Goal: Task Accomplishment & Management: Manage account settings

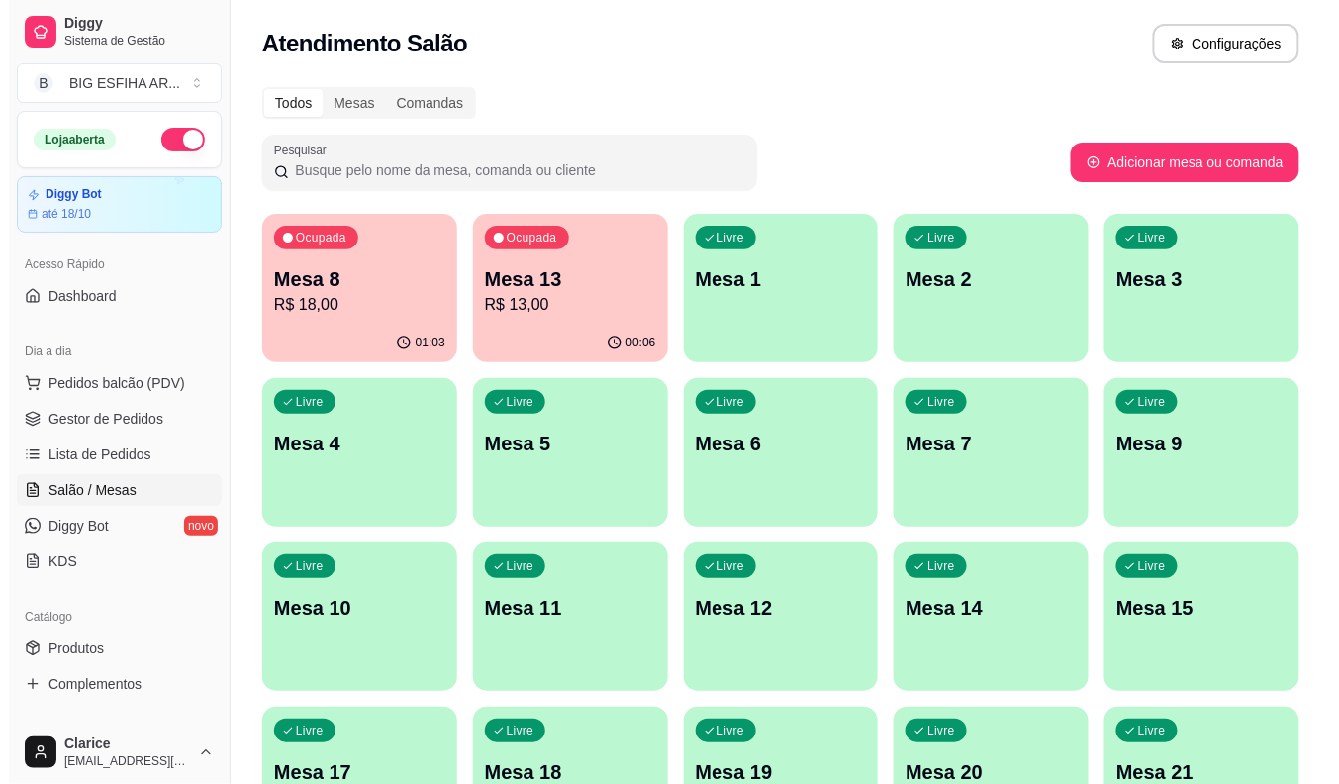
scroll to position [200, 0]
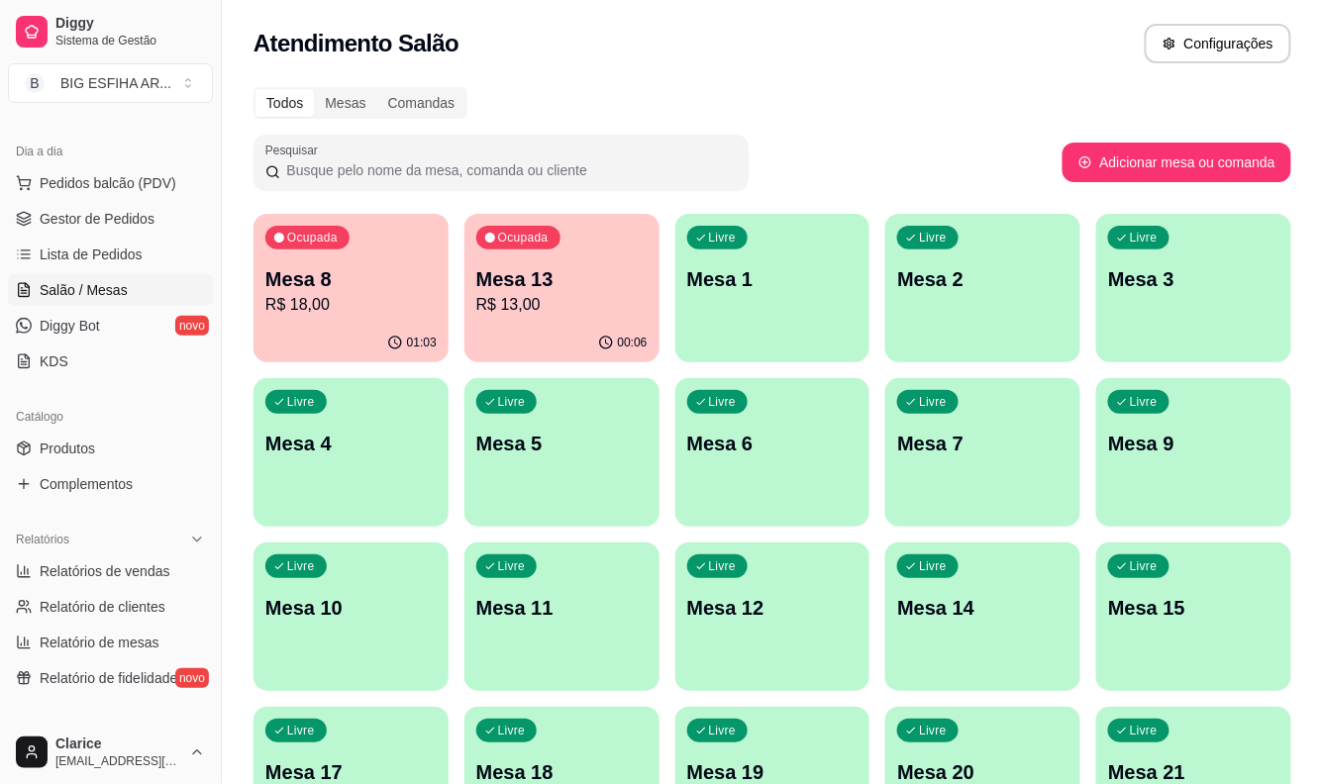
click at [358, 324] on div "01:03" at bounding box center [350, 343] width 195 height 39
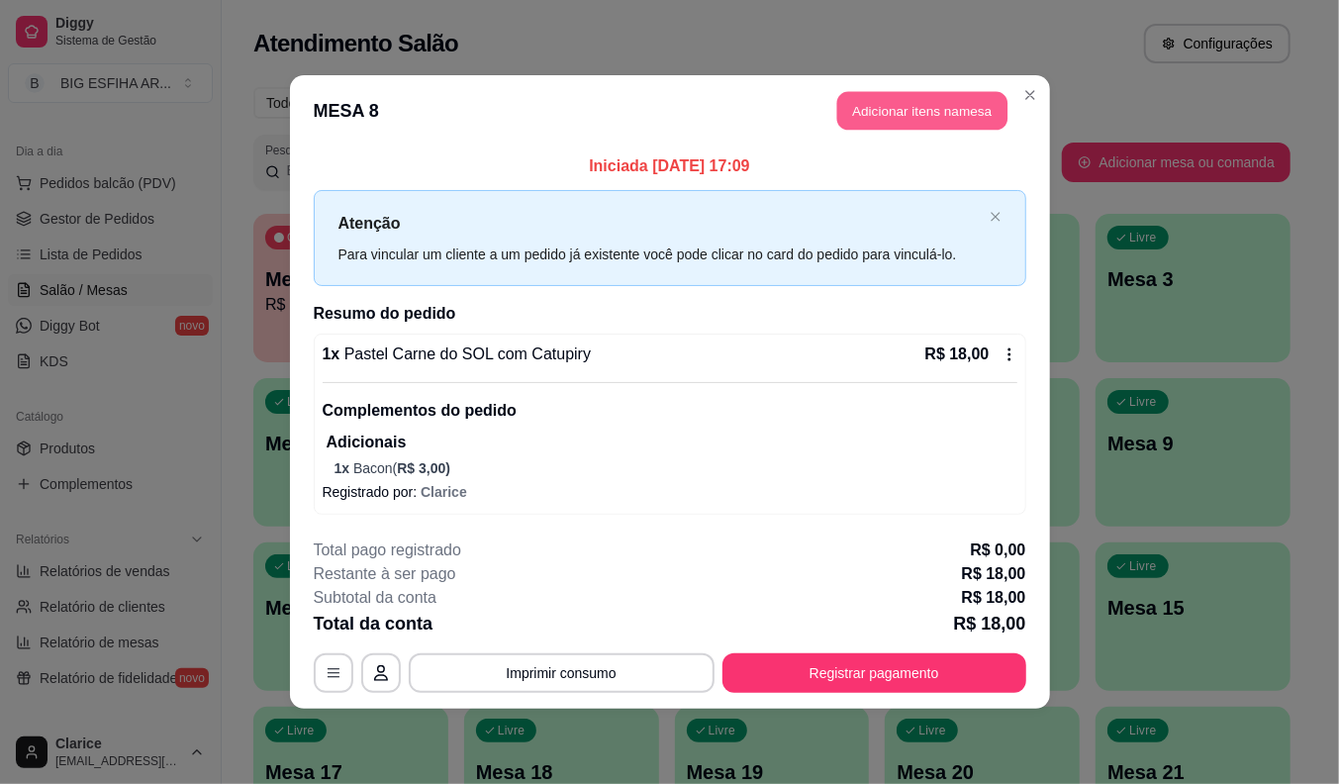
click at [903, 121] on button "Adicionar itens na mesa" at bounding box center [922, 111] width 170 height 39
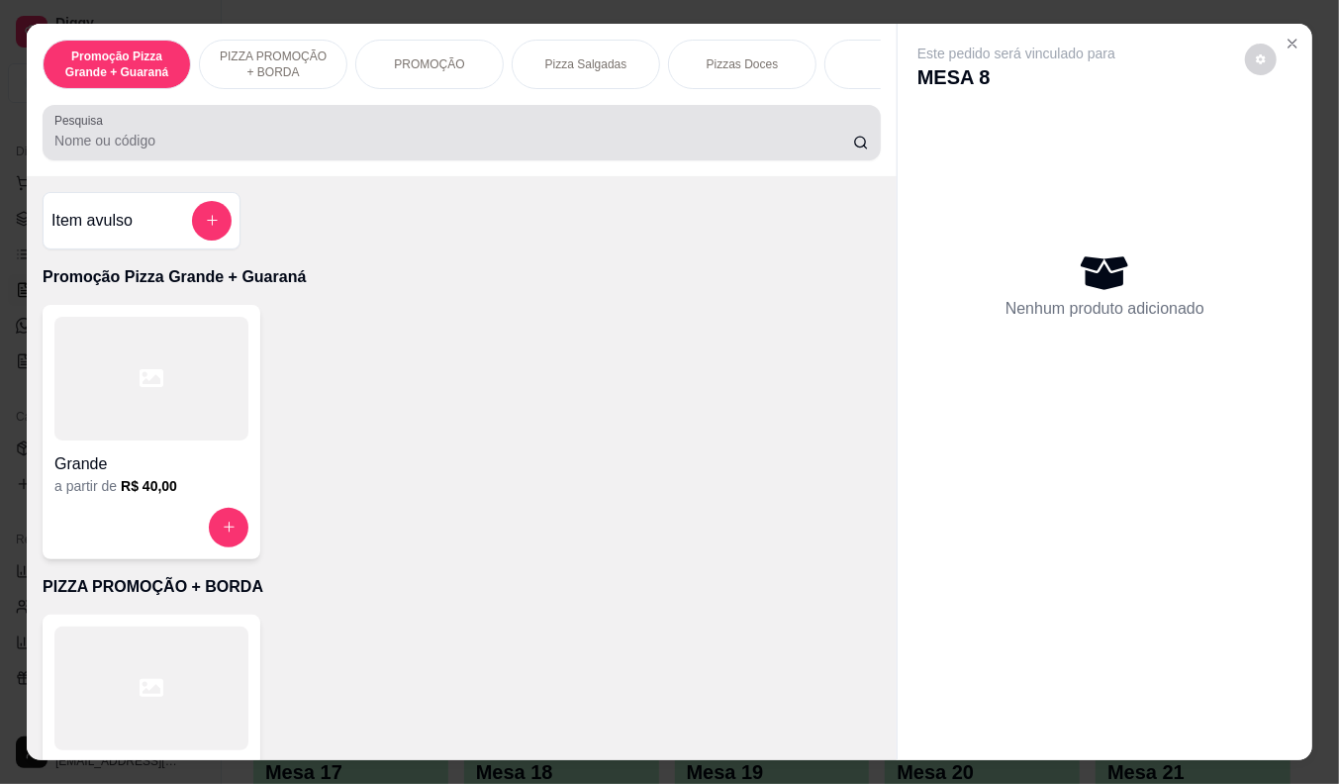
click at [194, 147] on input "Pesquisa" at bounding box center [453, 141] width 799 height 20
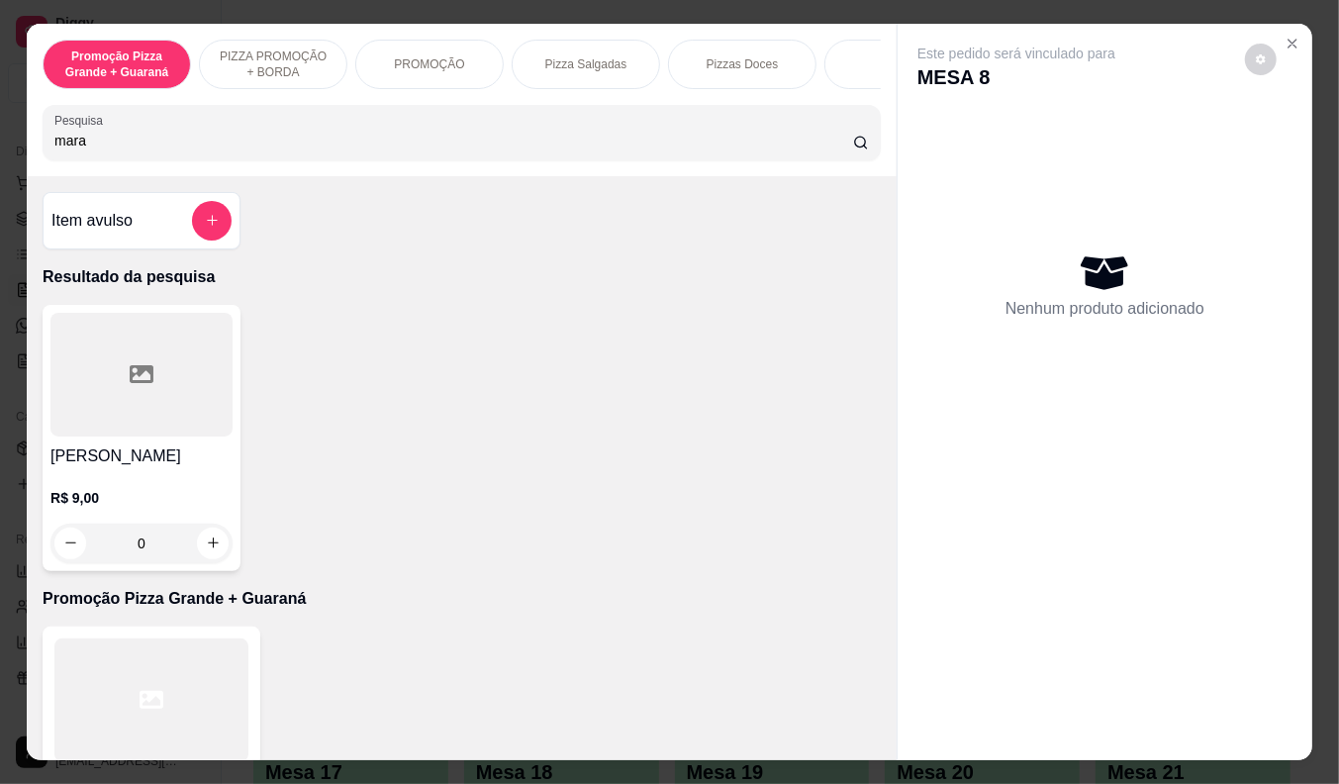
type input "mara"
click at [94, 467] on h4 "[PERSON_NAME]" at bounding box center [141, 456] width 182 height 24
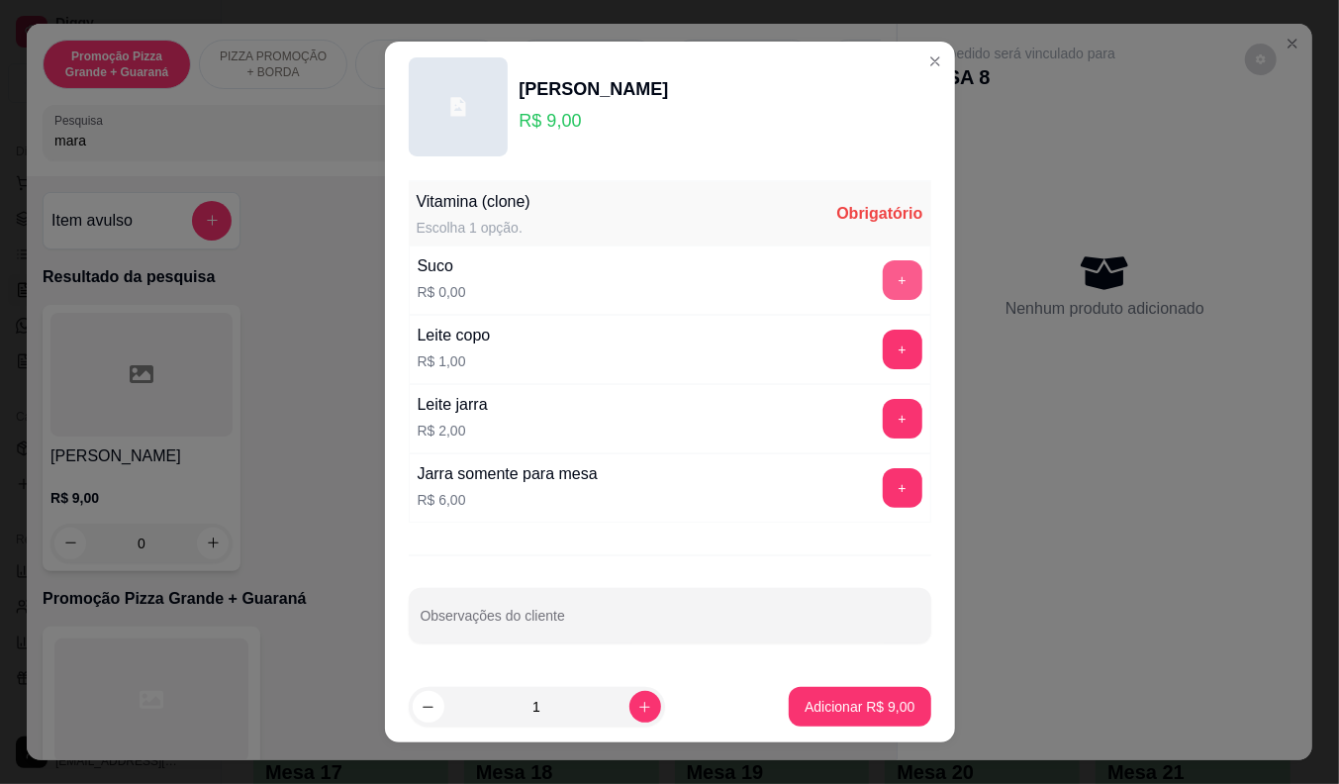
click at [883, 278] on button "+" at bounding box center [903, 280] width 40 height 40
click at [871, 710] on p "Adicionar R$ 9,00" at bounding box center [860, 706] width 107 height 19
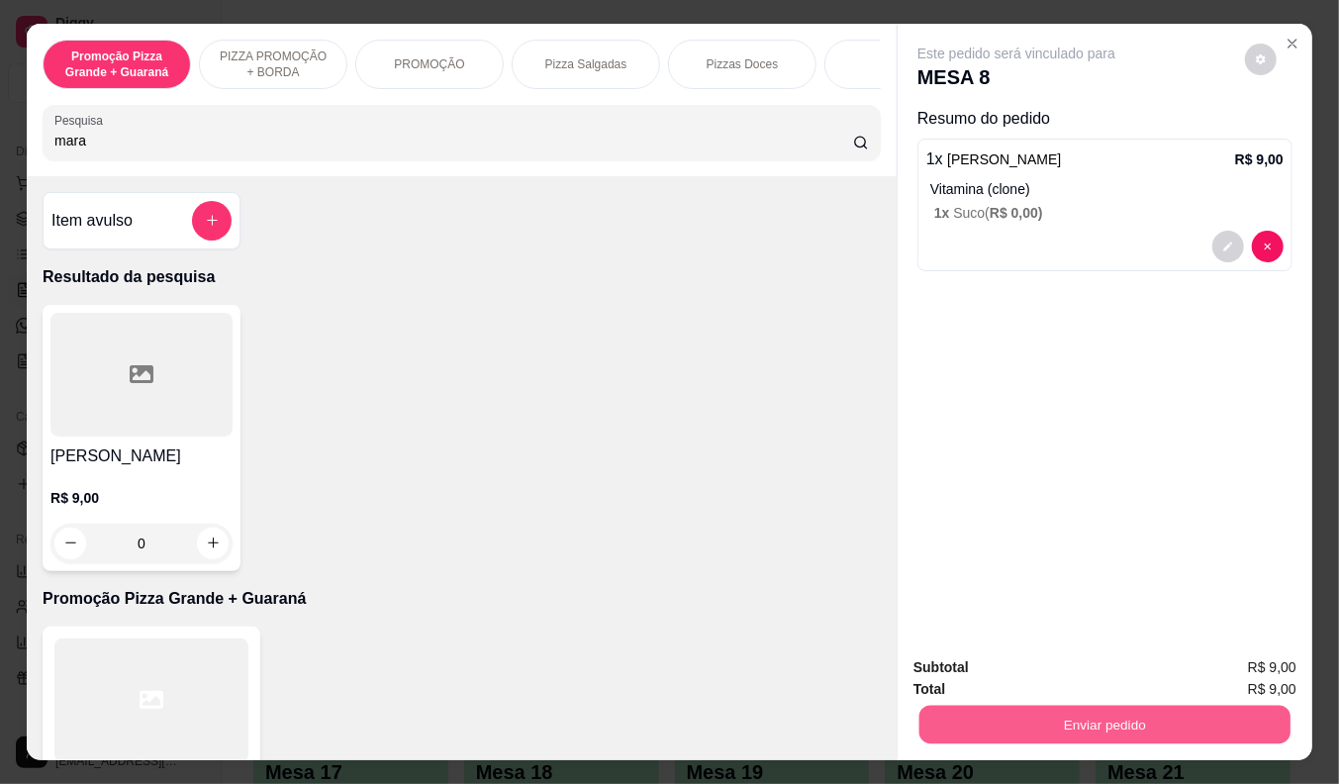
click at [971, 706] on button "Enviar pedido" at bounding box center [1105, 725] width 371 height 39
click at [1243, 668] on button "Enviar pedido" at bounding box center [1245, 668] width 112 height 38
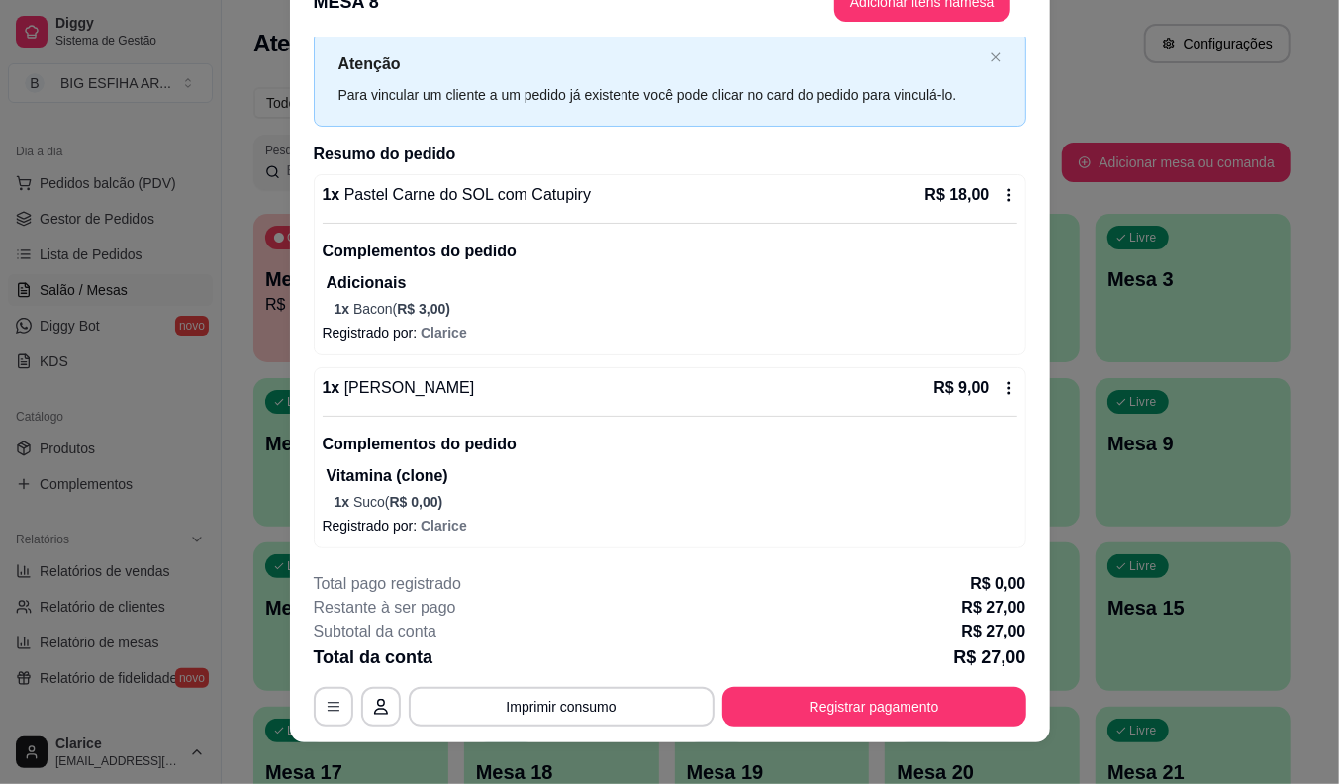
scroll to position [59, 0]
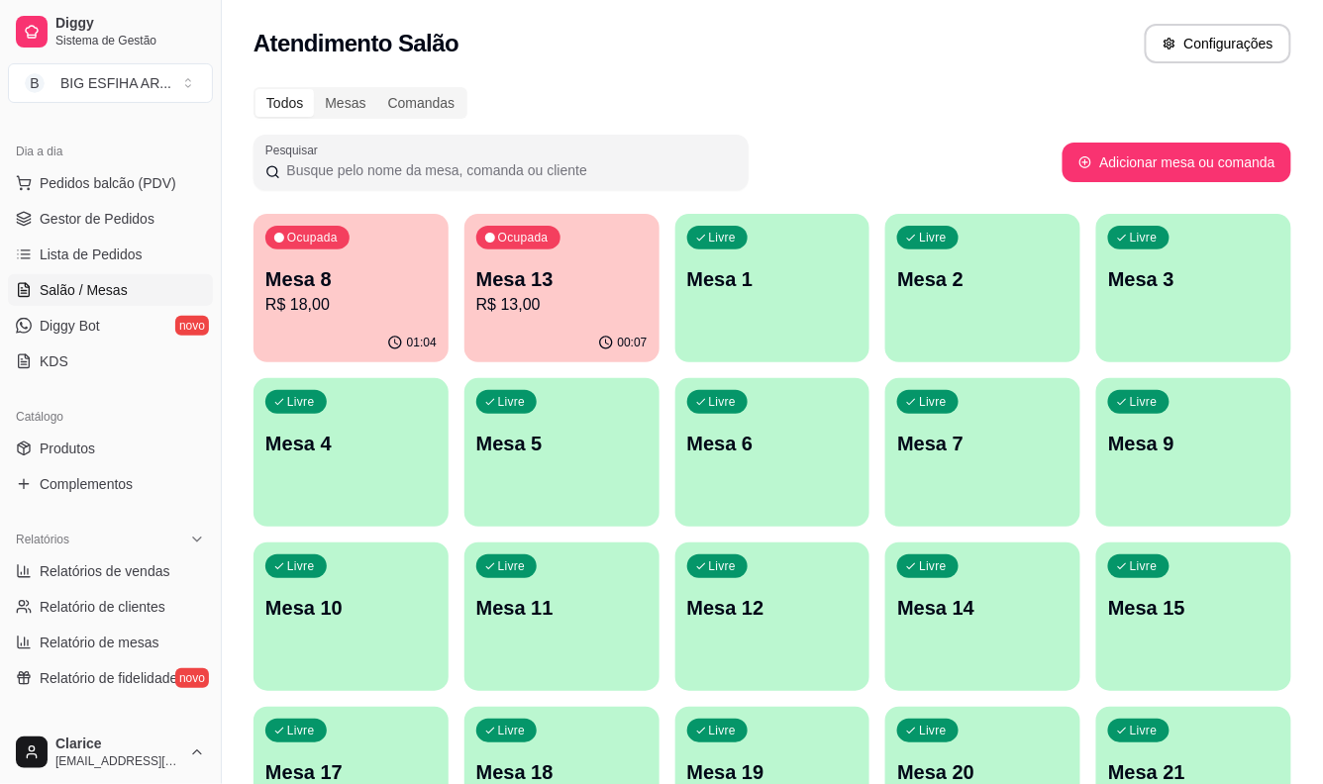
click at [568, 301] on p "R$ 13,00" at bounding box center [561, 305] width 171 height 24
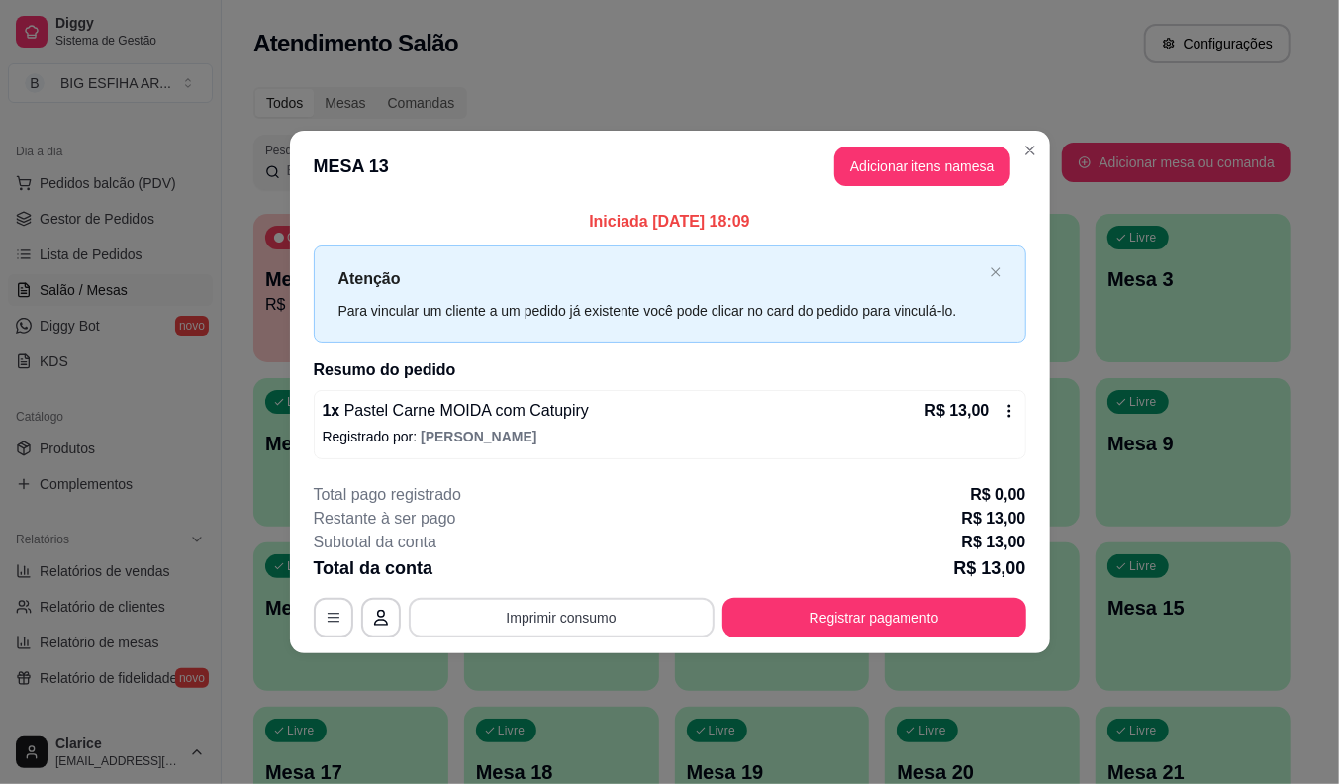
click at [531, 615] on button "Imprimir consumo" at bounding box center [562, 618] width 306 height 40
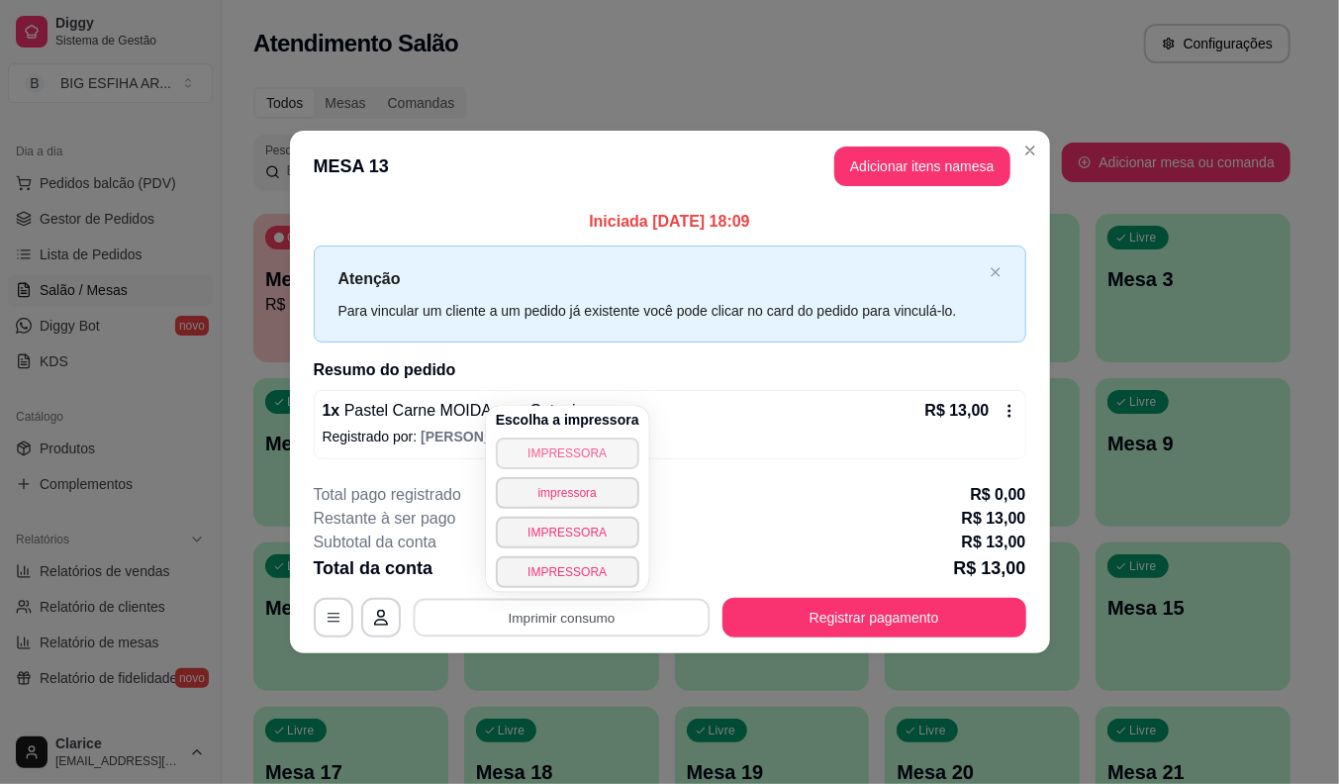
click at [586, 442] on button "IMPRESSORA" at bounding box center [568, 454] width 144 height 32
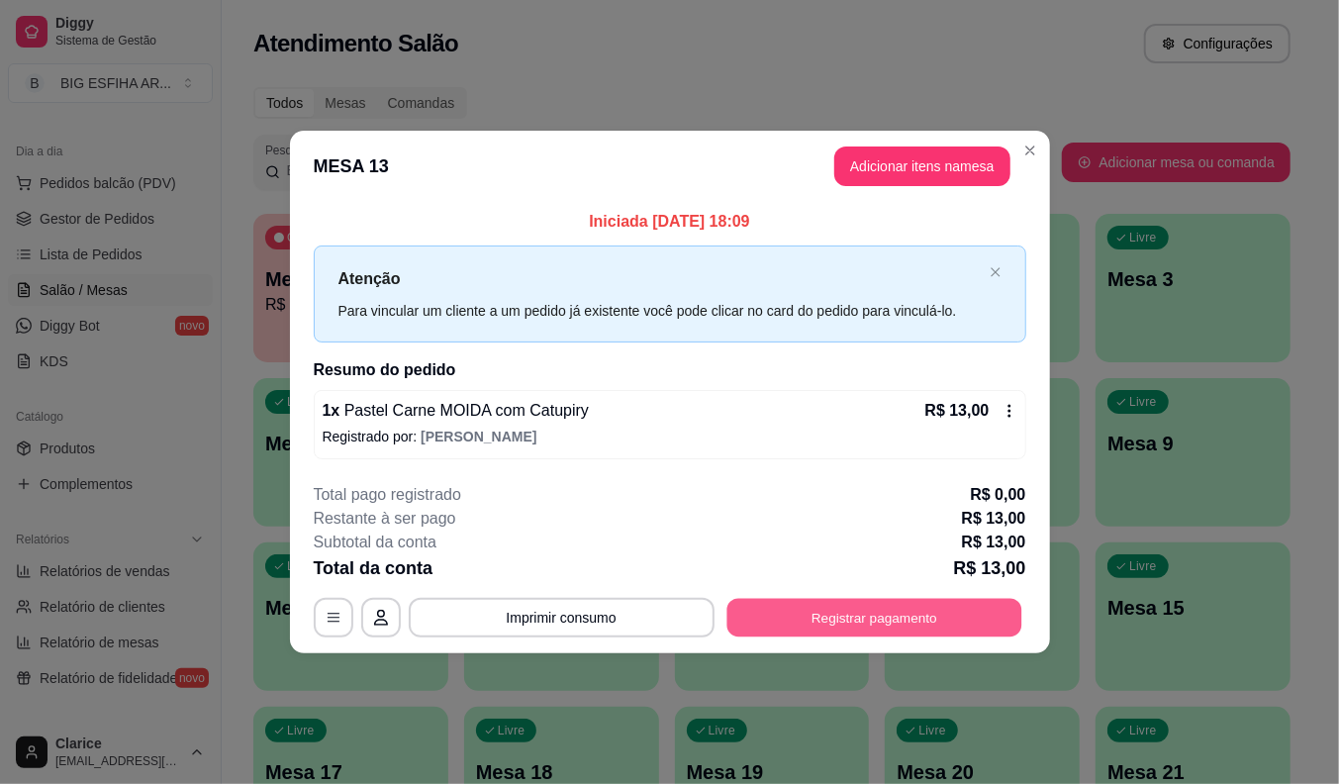
click at [835, 615] on button "Registrar pagamento" at bounding box center [874, 617] width 295 height 39
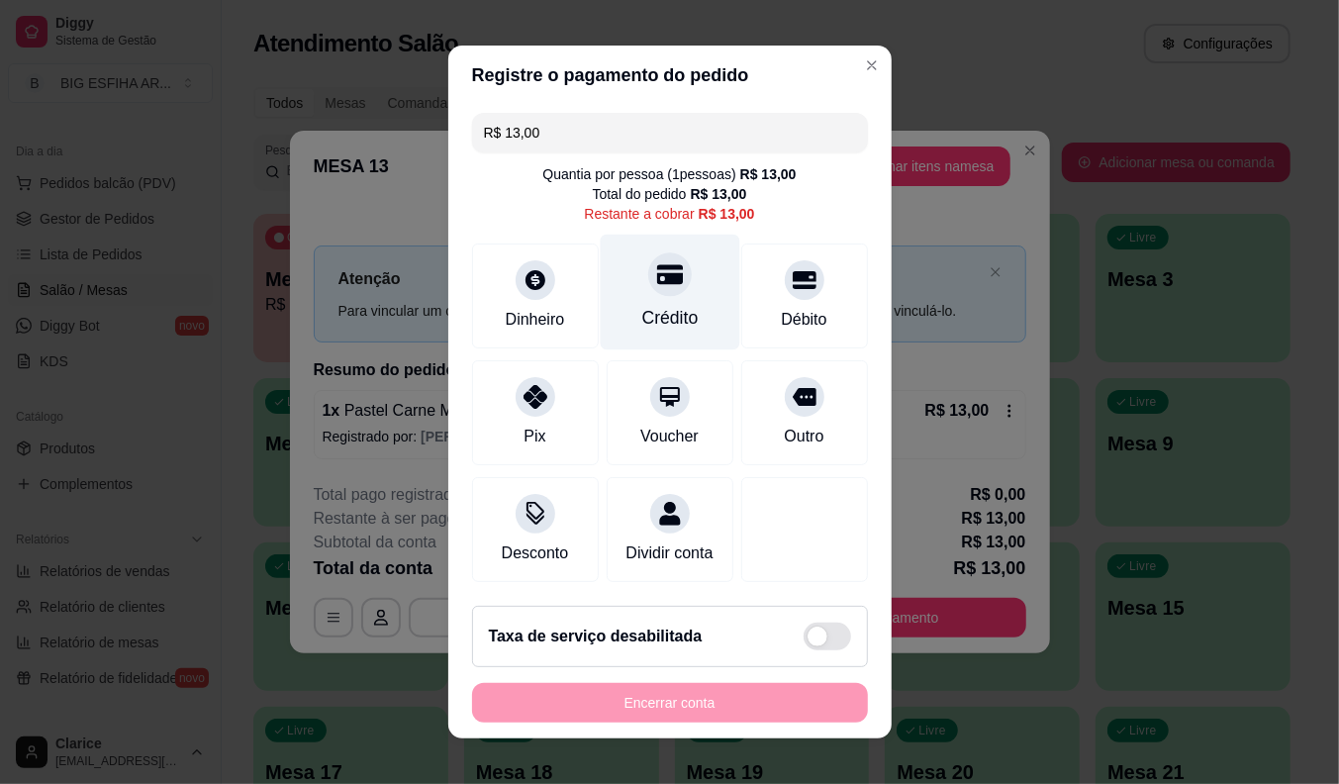
click at [656, 272] on icon at bounding box center [669, 275] width 26 height 20
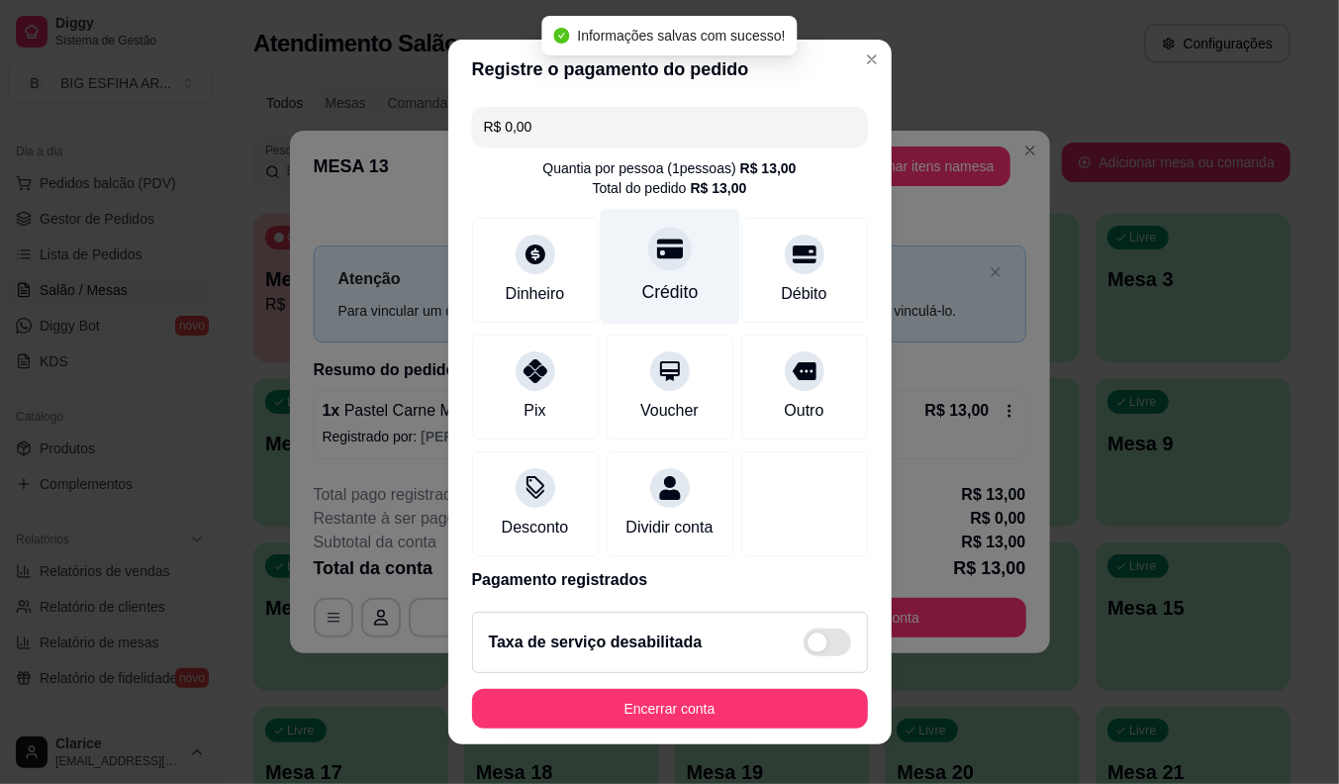
type input "R$ 0,00"
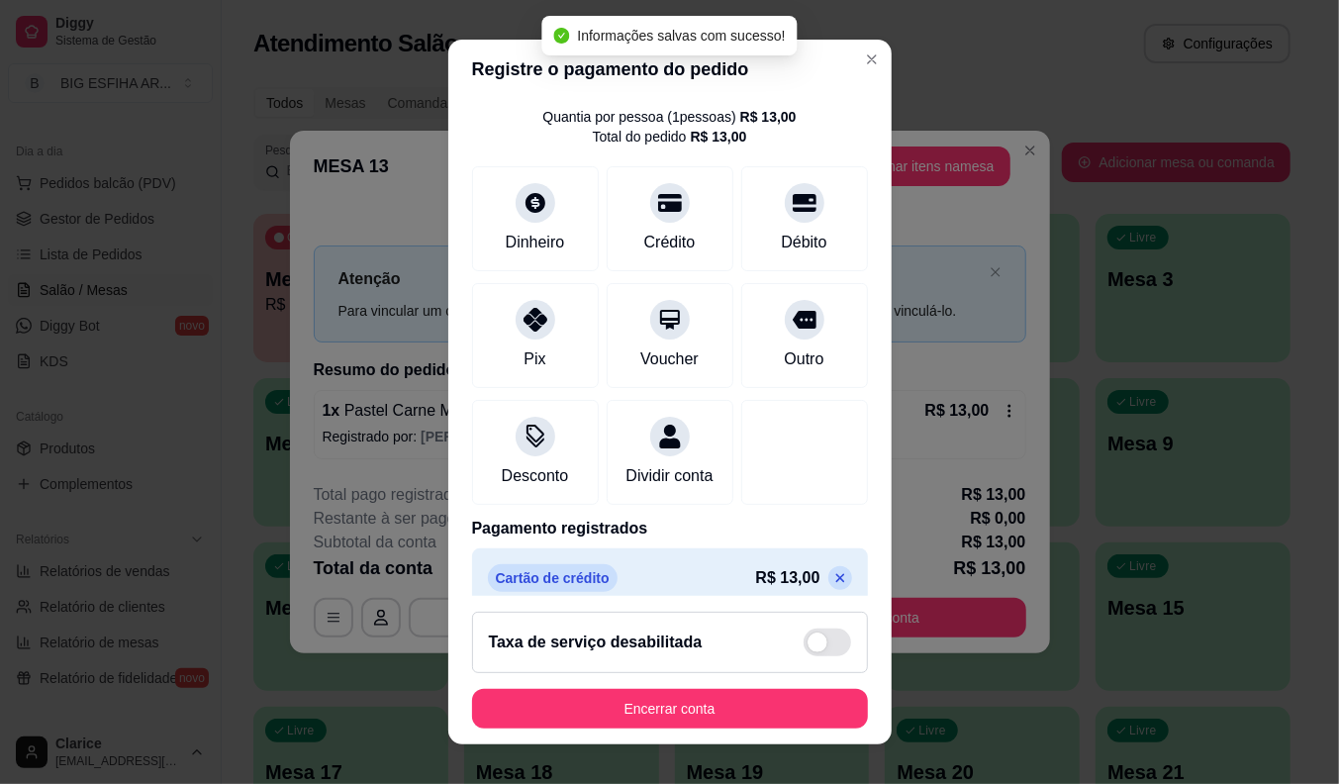
scroll to position [94, 0]
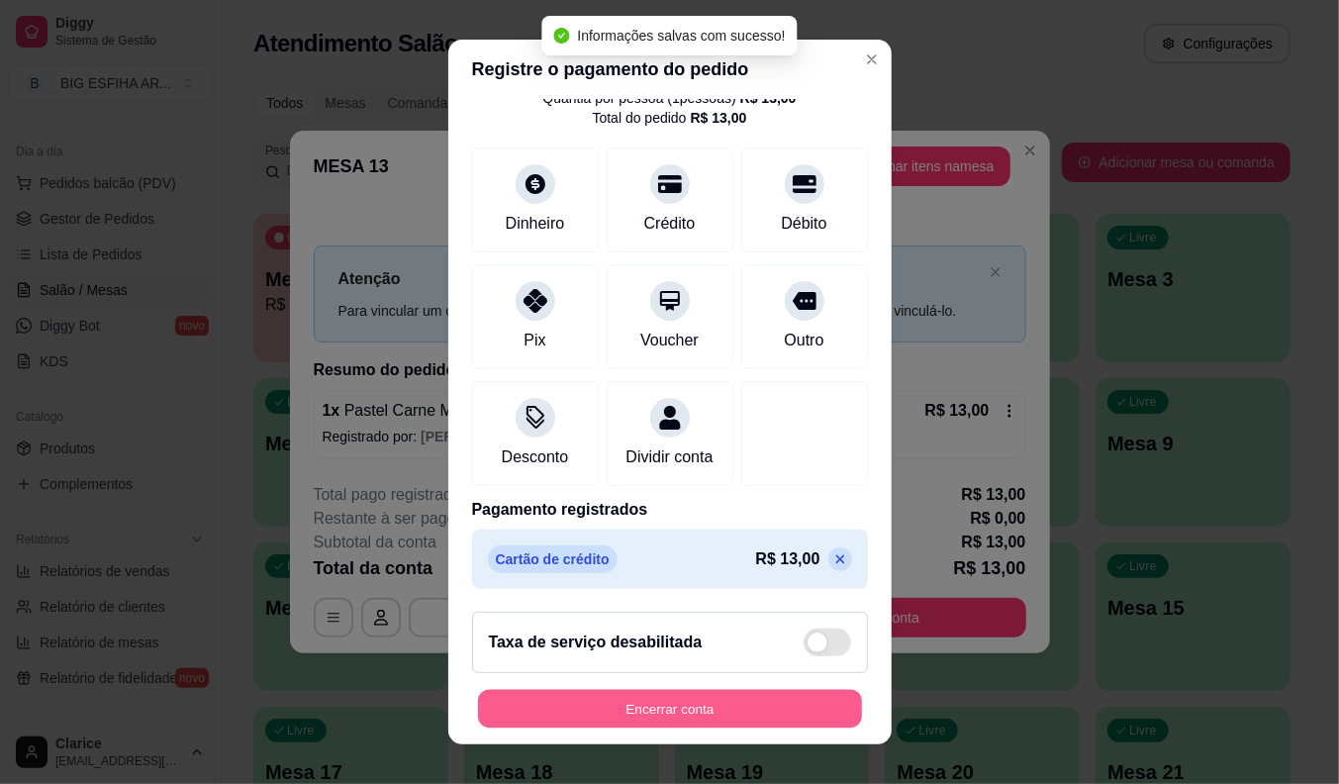
click at [605, 709] on button "Encerrar conta" at bounding box center [670, 709] width 384 height 39
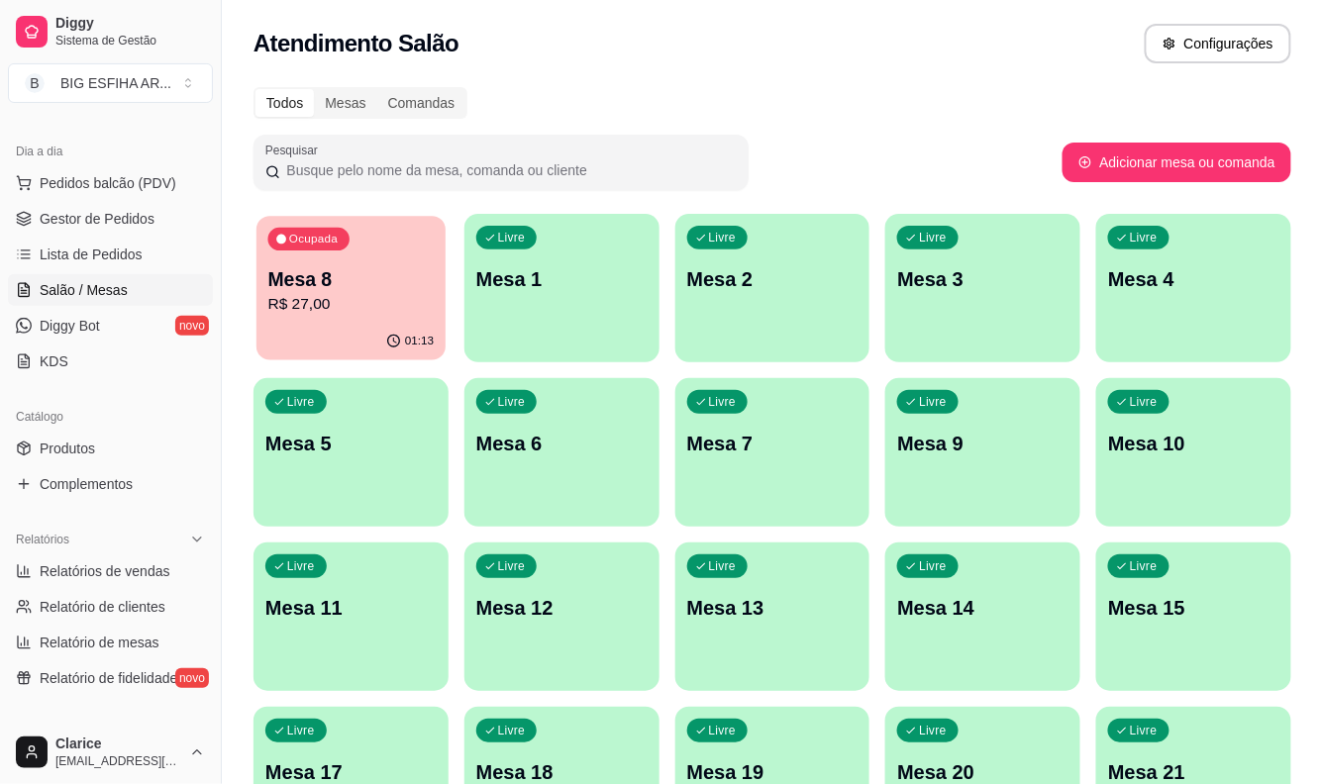
click at [354, 294] on p "R$ 27,00" at bounding box center [351, 304] width 166 height 23
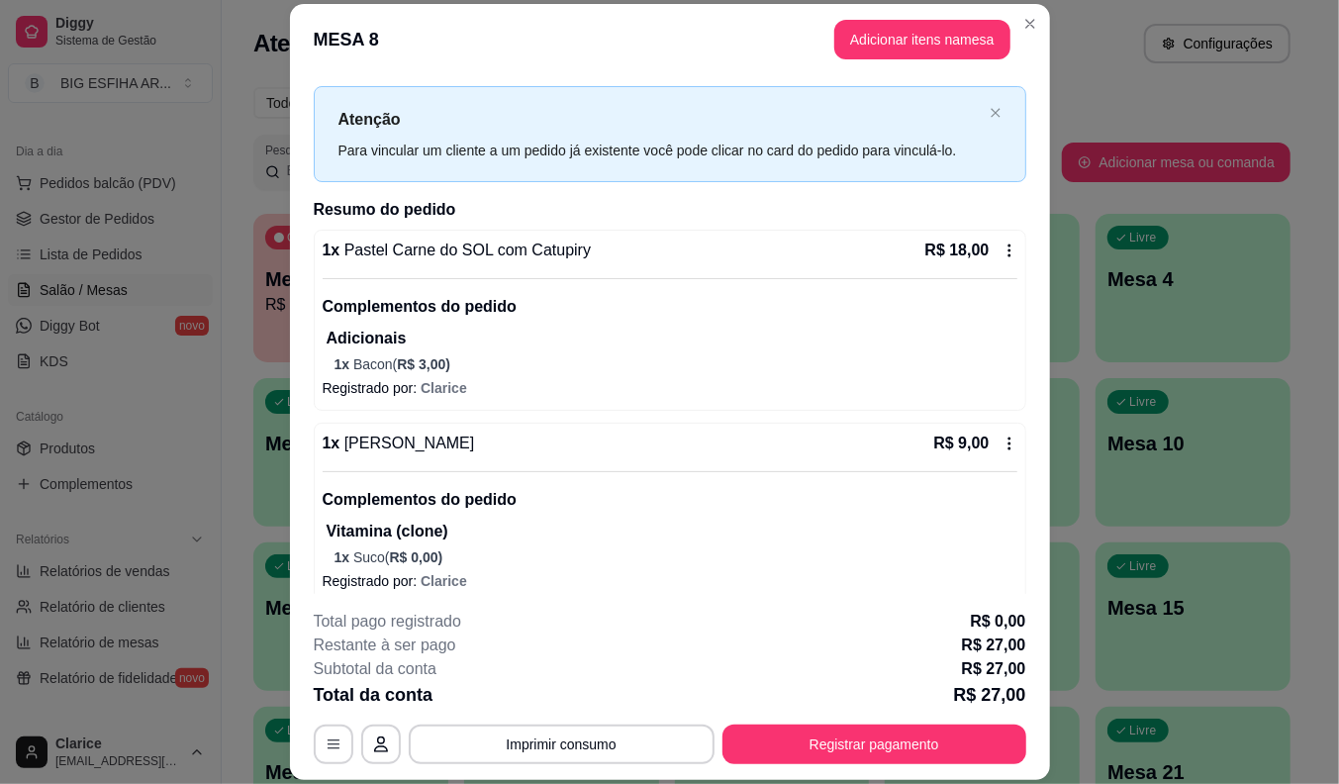
scroll to position [50, 0]
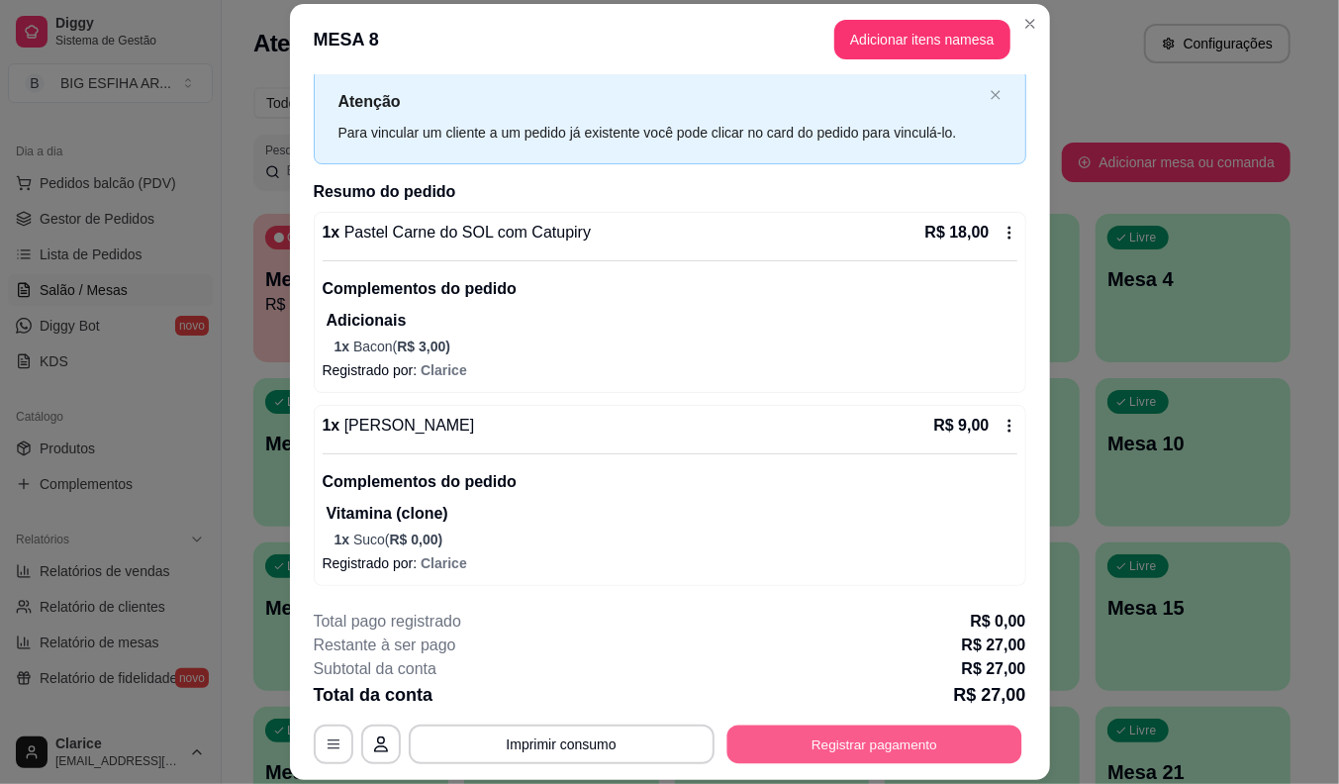
click at [768, 730] on button "Registrar pagamento" at bounding box center [874, 745] width 295 height 39
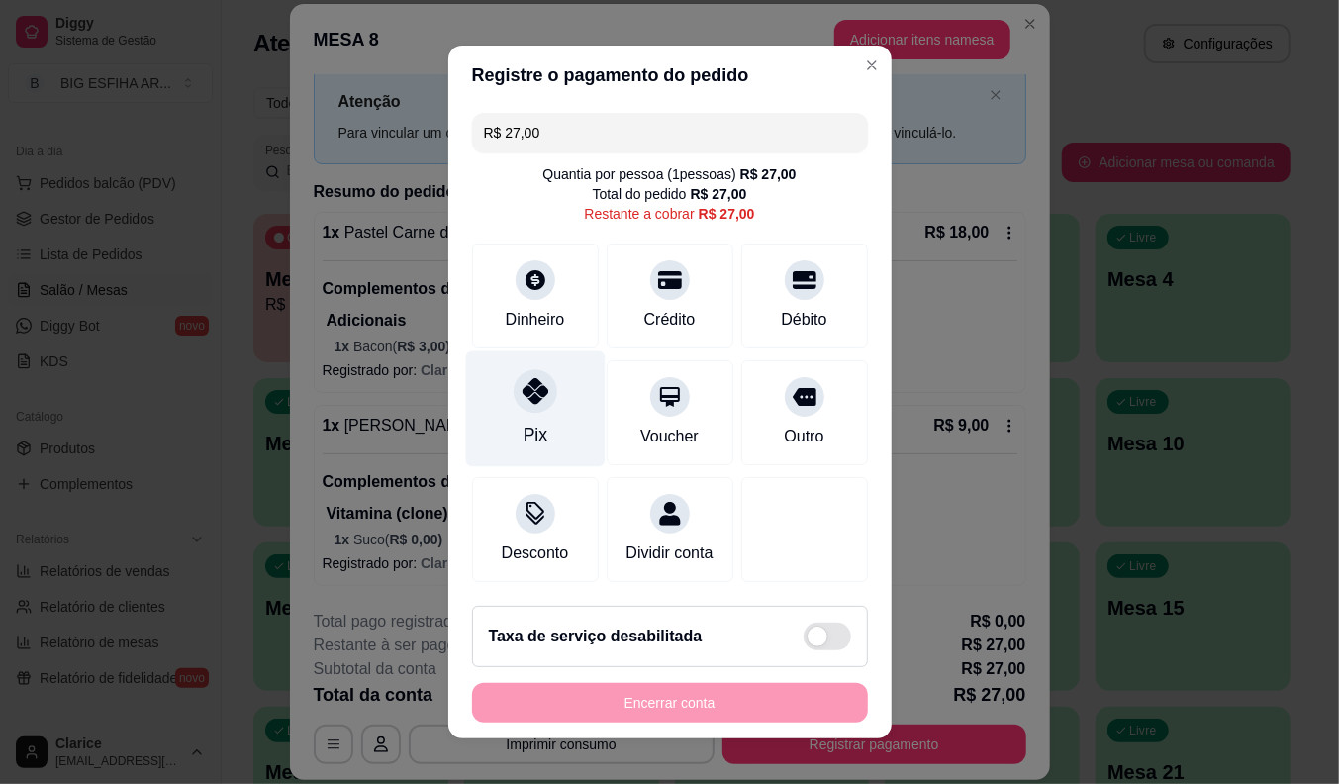
click at [495, 397] on div "Pix" at bounding box center [535, 409] width 140 height 116
type input "R$ 0,00"
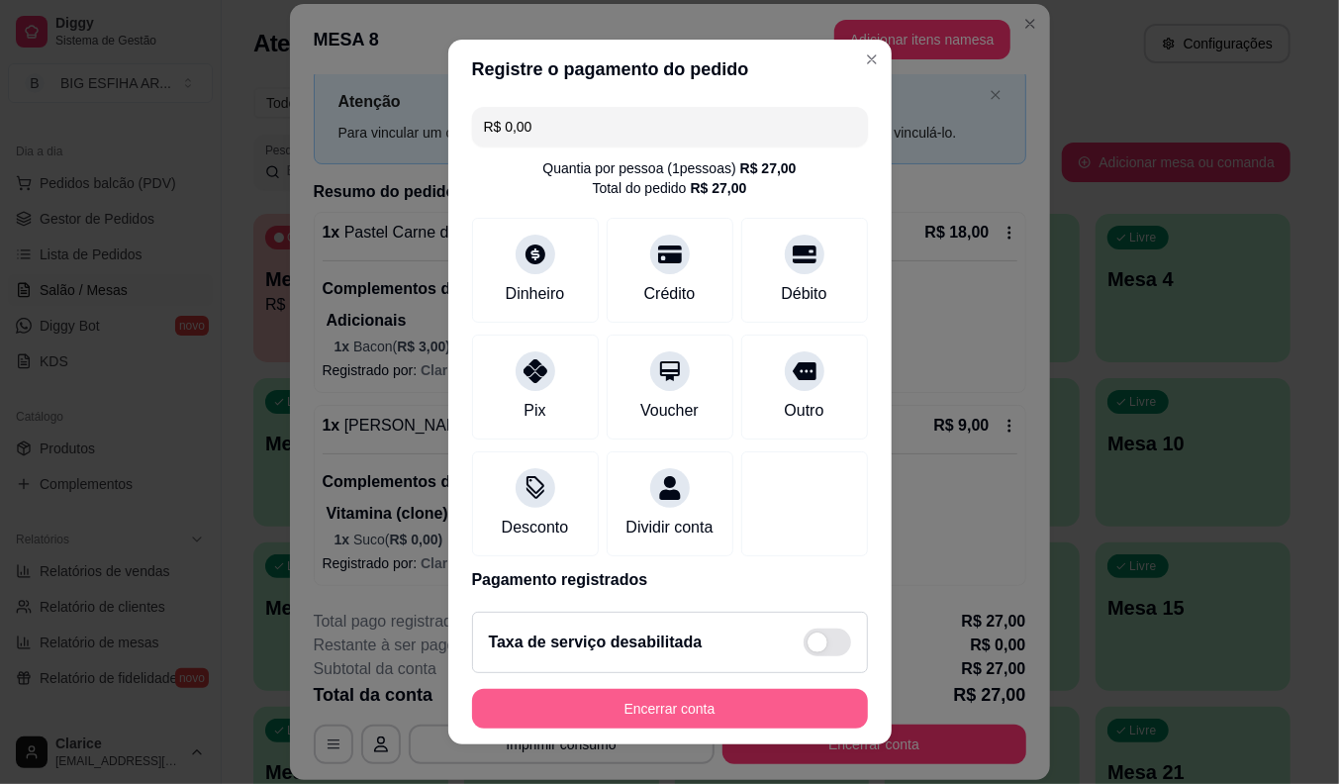
click at [570, 714] on button "Encerrar conta" at bounding box center [670, 709] width 396 height 40
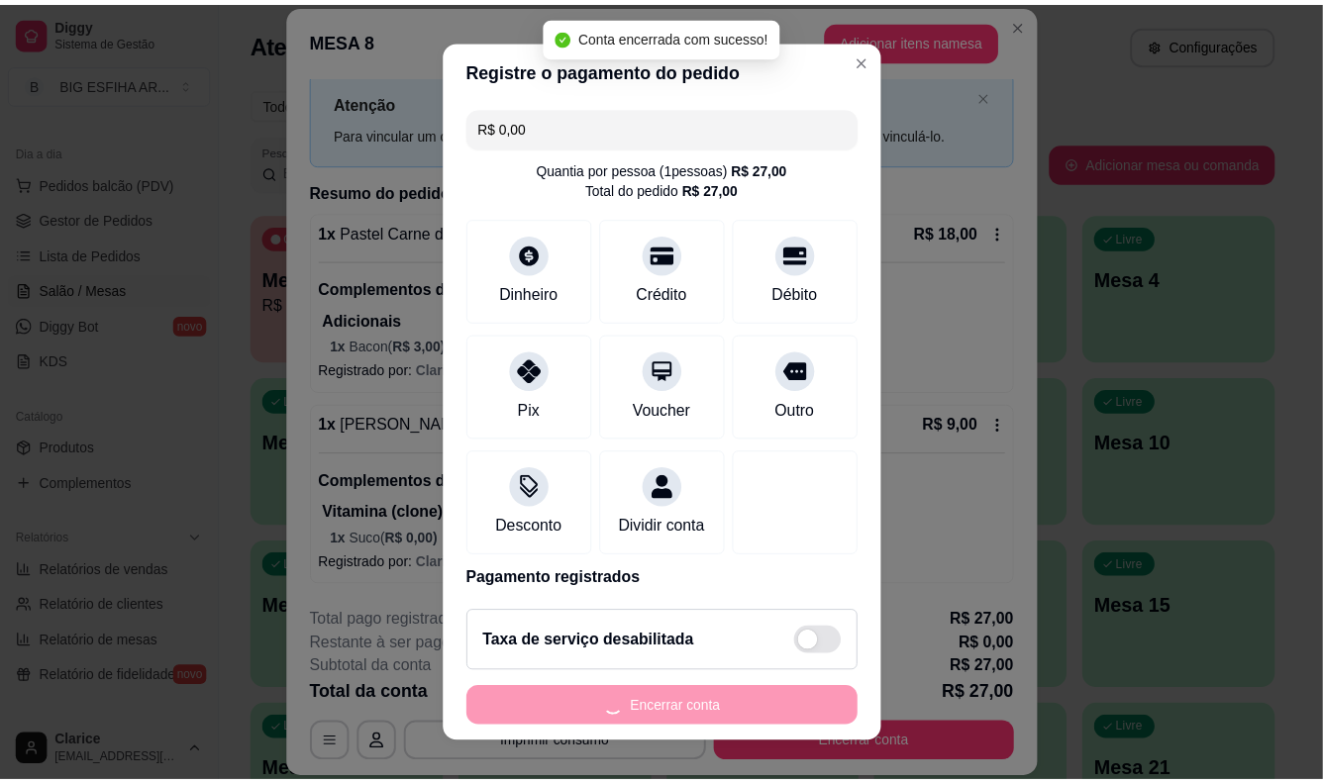
scroll to position [0, 0]
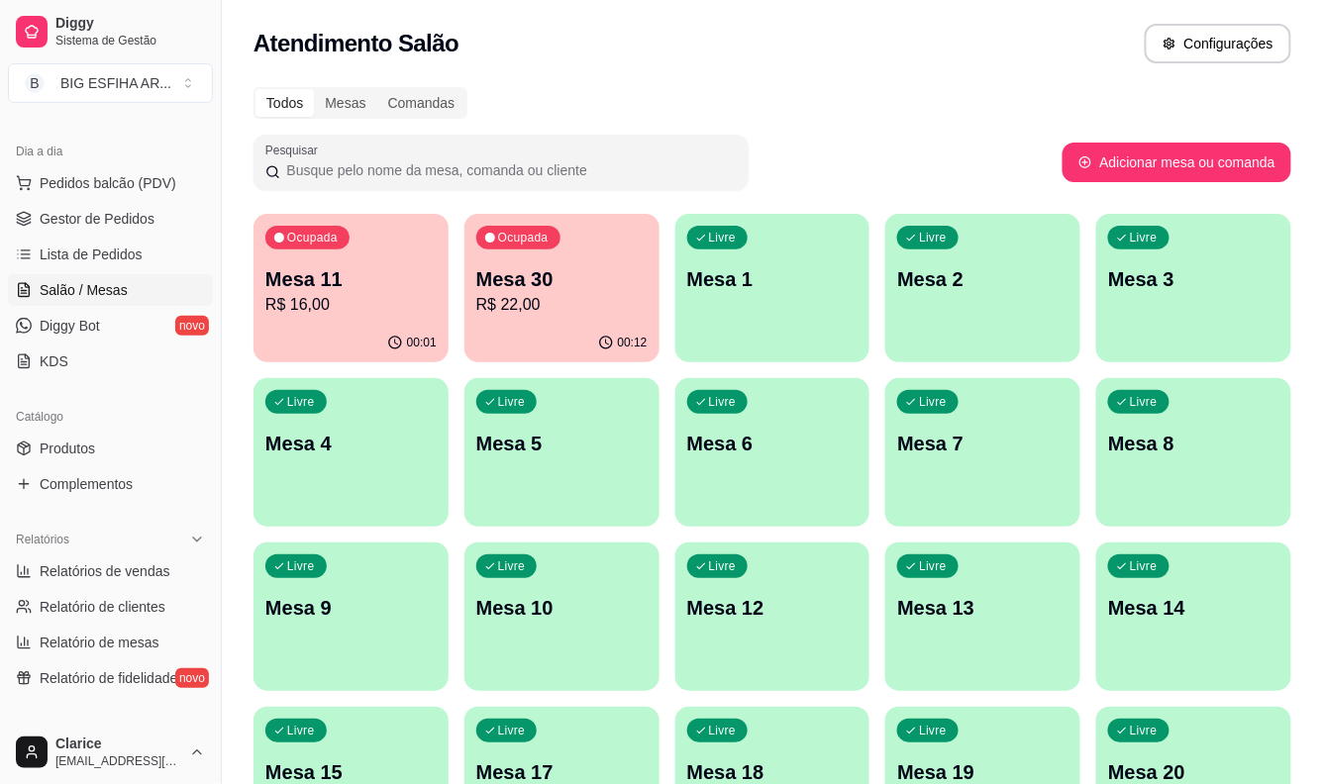
click at [334, 323] on button "Ocupada Mesa 11 R$ 16,00 00:01" at bounding box center [350, 288] width 195 height 148
click at [92, 249] on span "Lista de Pedidos" at bounding box center [91, 255] width 103 height 20
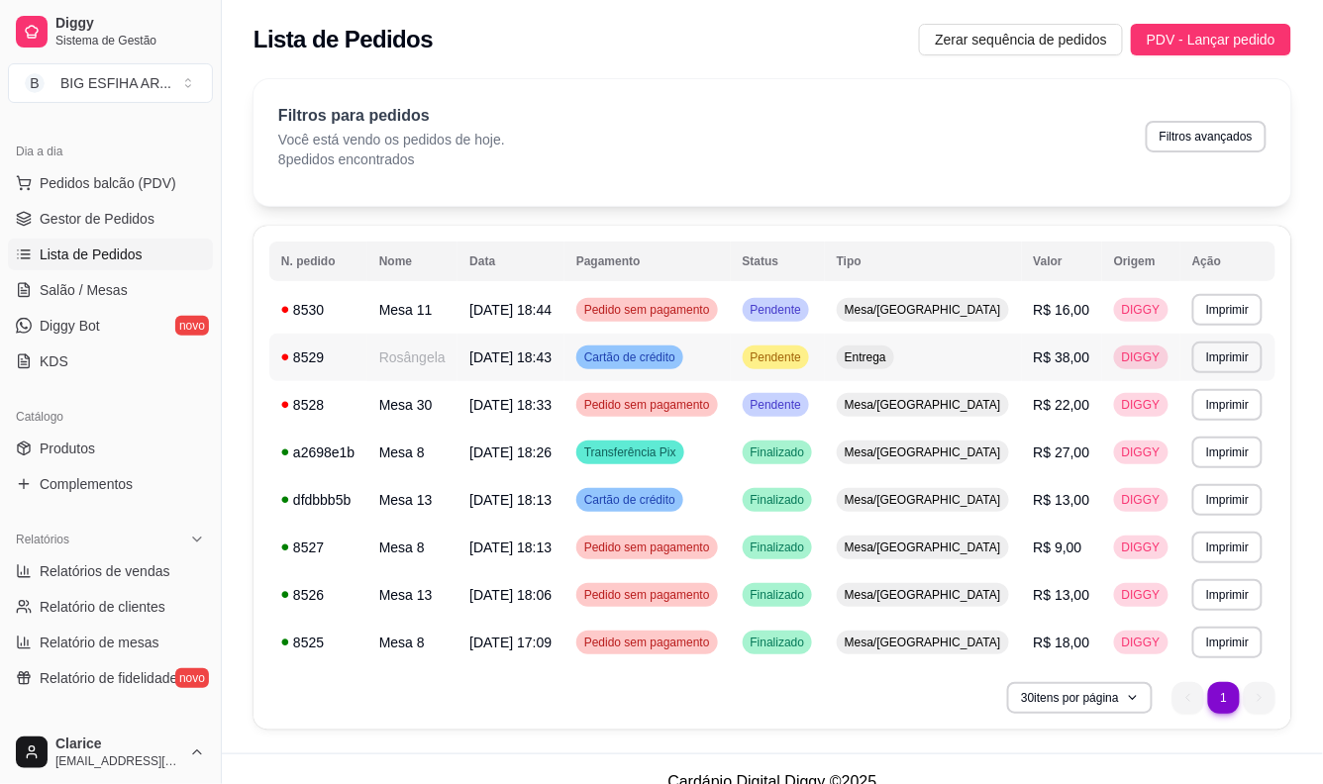
click at [471, 360] on td "[DATE] 18:43" at bounding box center [510, 358] width 107 height 48
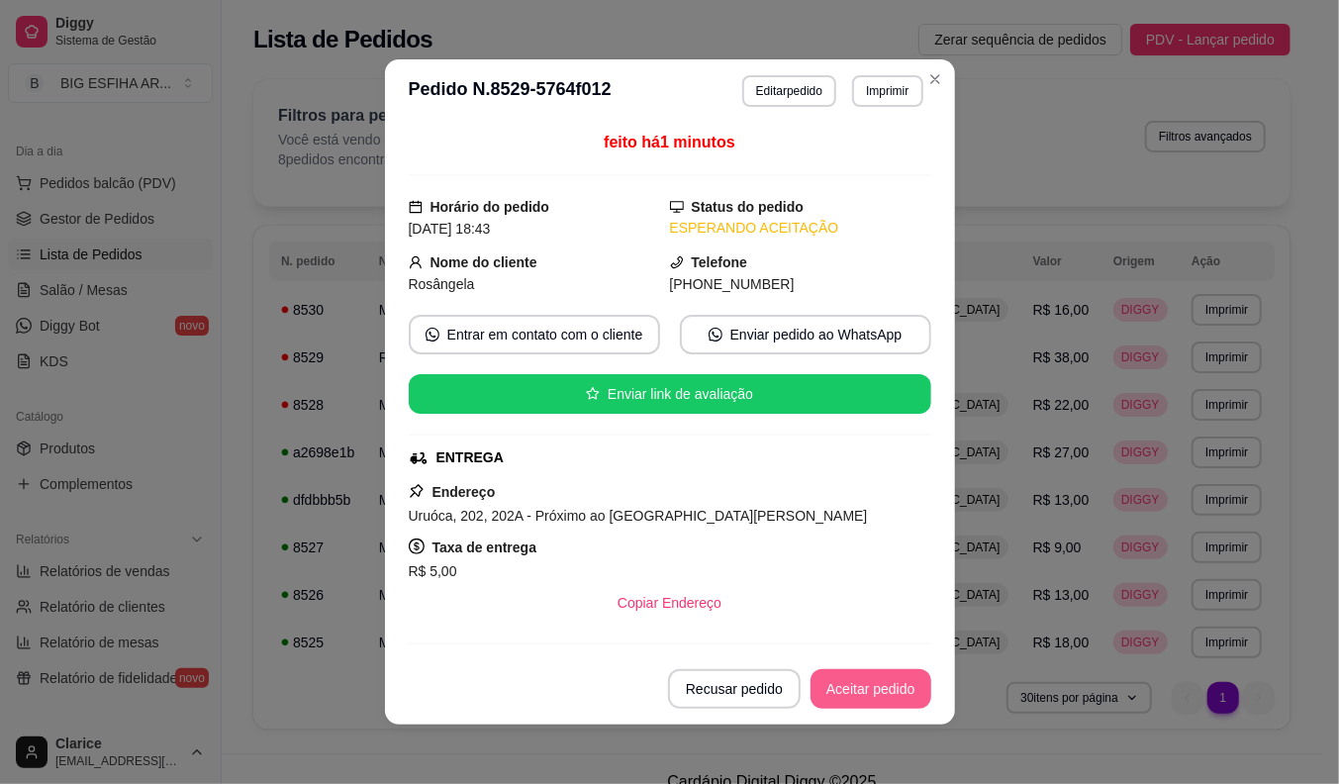
click at [907, 684] on button "Aceitar pedido" at bounding box center [871, 689] width 121 height 40
click at [907, 685] on button "Mover para preparo" at bounding box center [854, 689] width 153 height 40
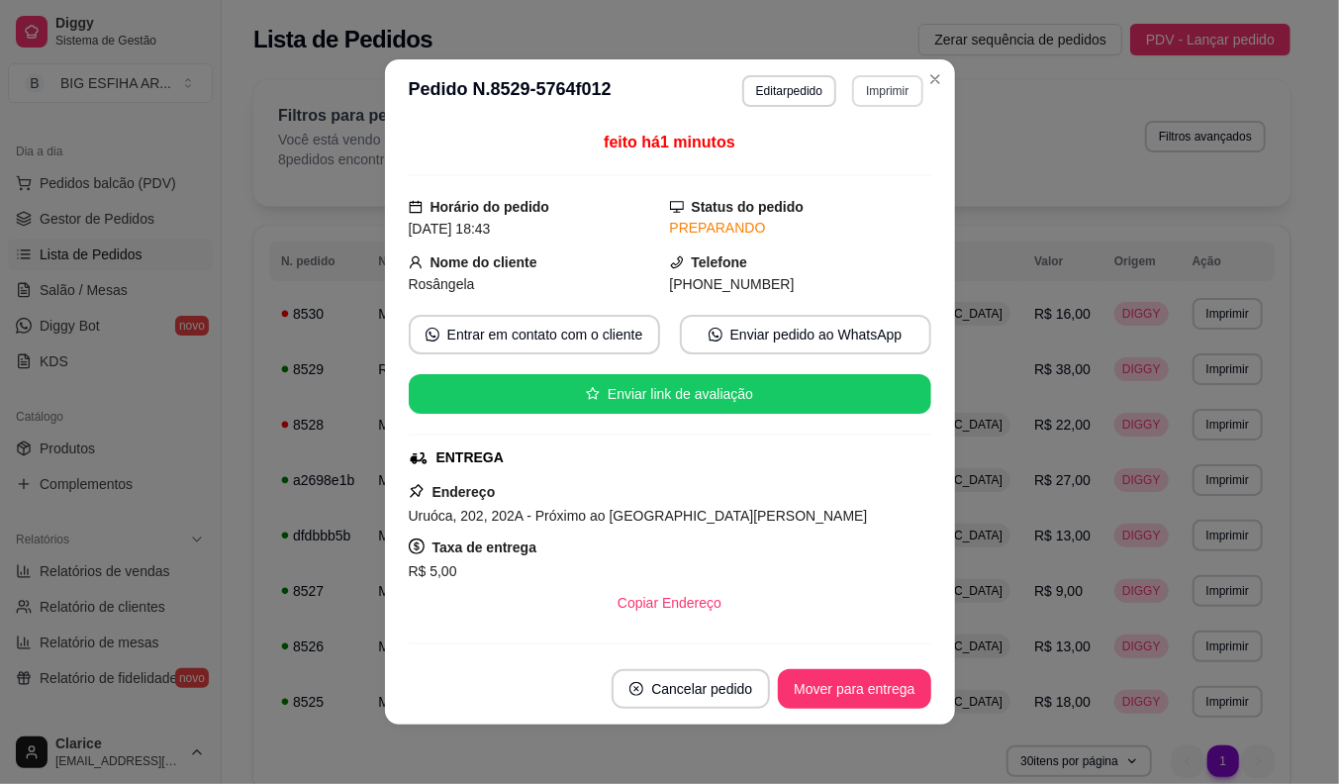
click at [866, 97] on button "Imprimir" at bounding box center [887, 91] width 70 height 32
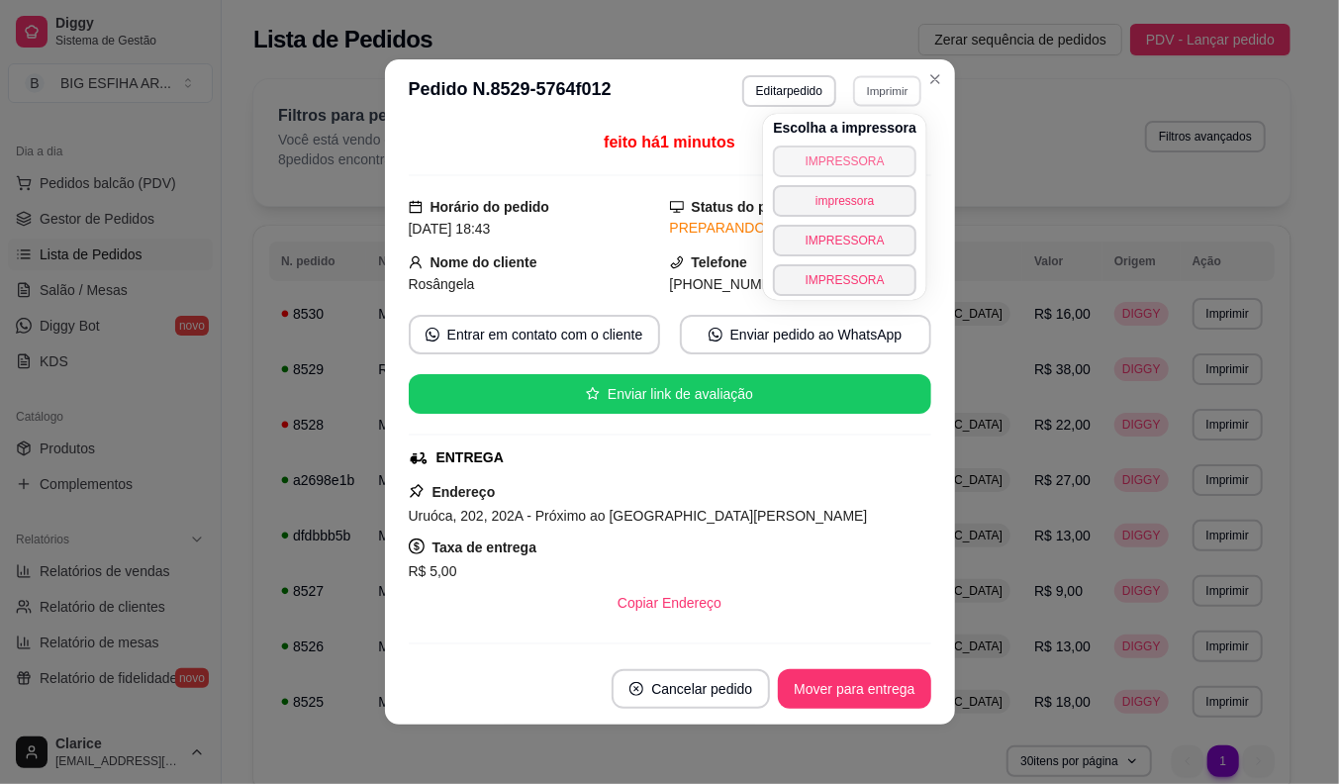
click at [863, 154] on button "IMPRESSORA" at bounding box center [845, 162] width 144 height 32
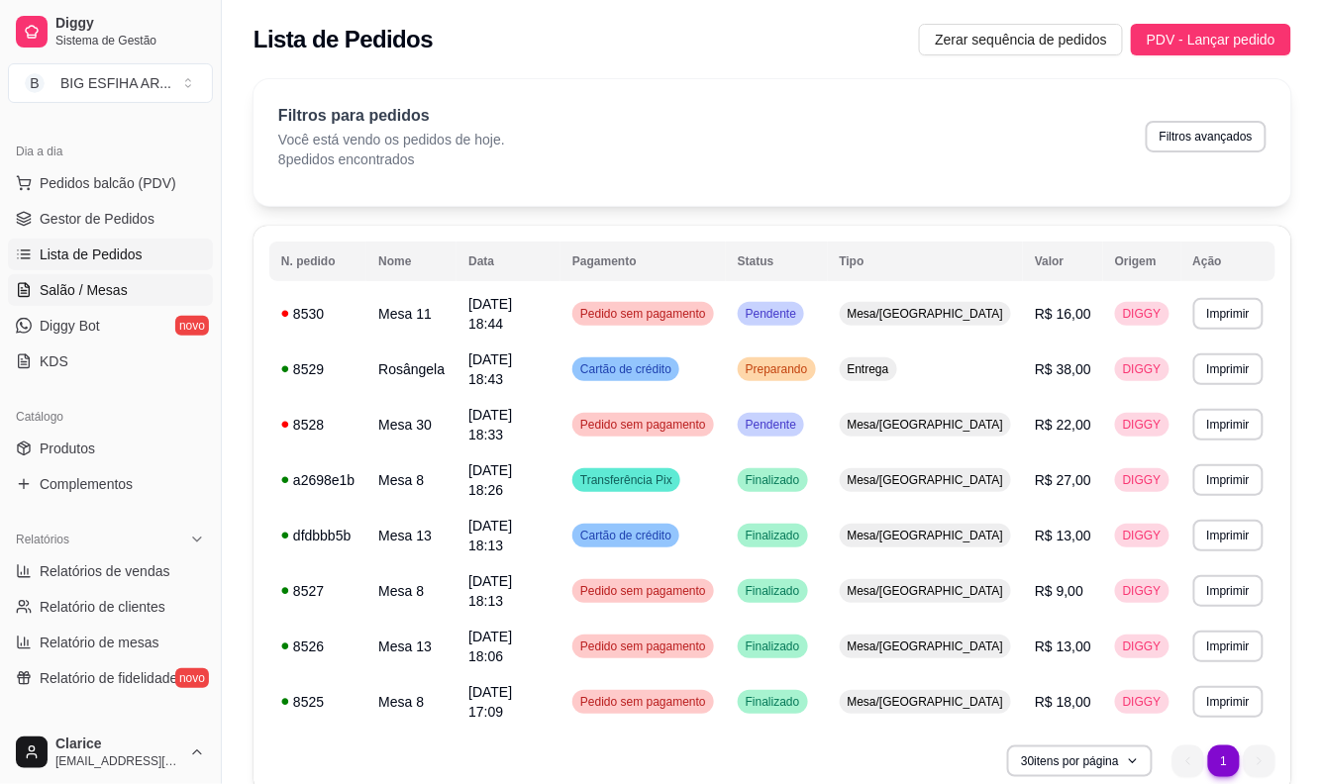
click at [81, 297] on span "Salão / Mesas" at bounding box center [84, 290] width 88 height 20
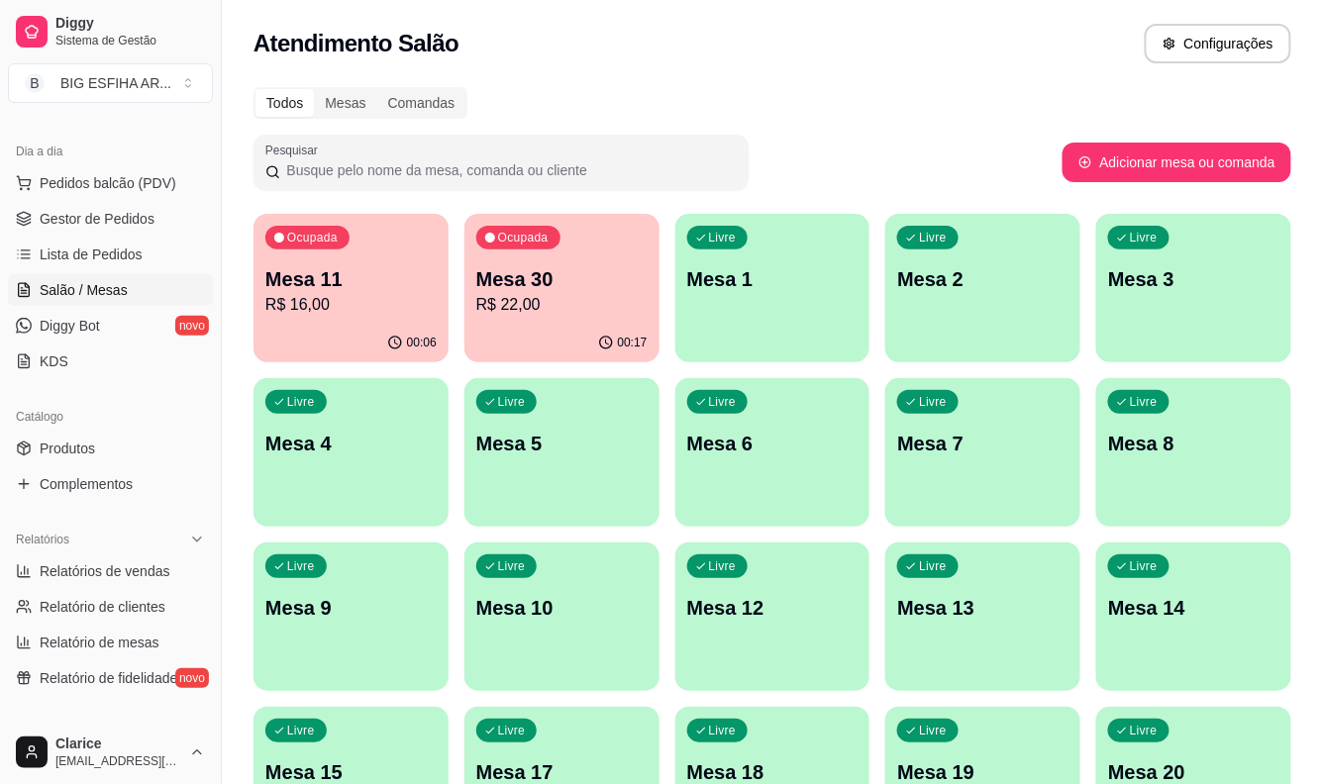
click at [555, 466] on div "Livre Mesa 5" at bounding box center [561, 440] width 195 height 125
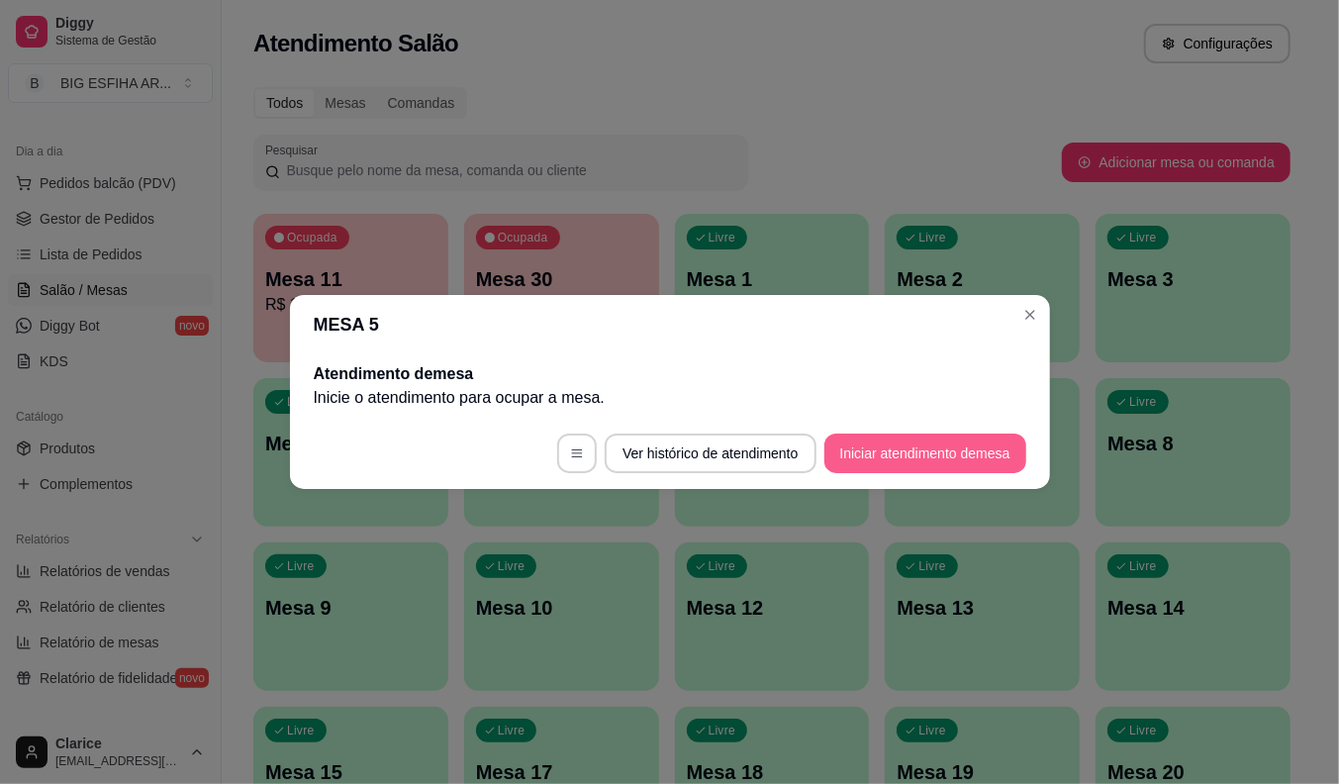
click at [928, 449] on button "Iniciar atendimento de mesa" at bounding box center [926, 454] width 202 height 40
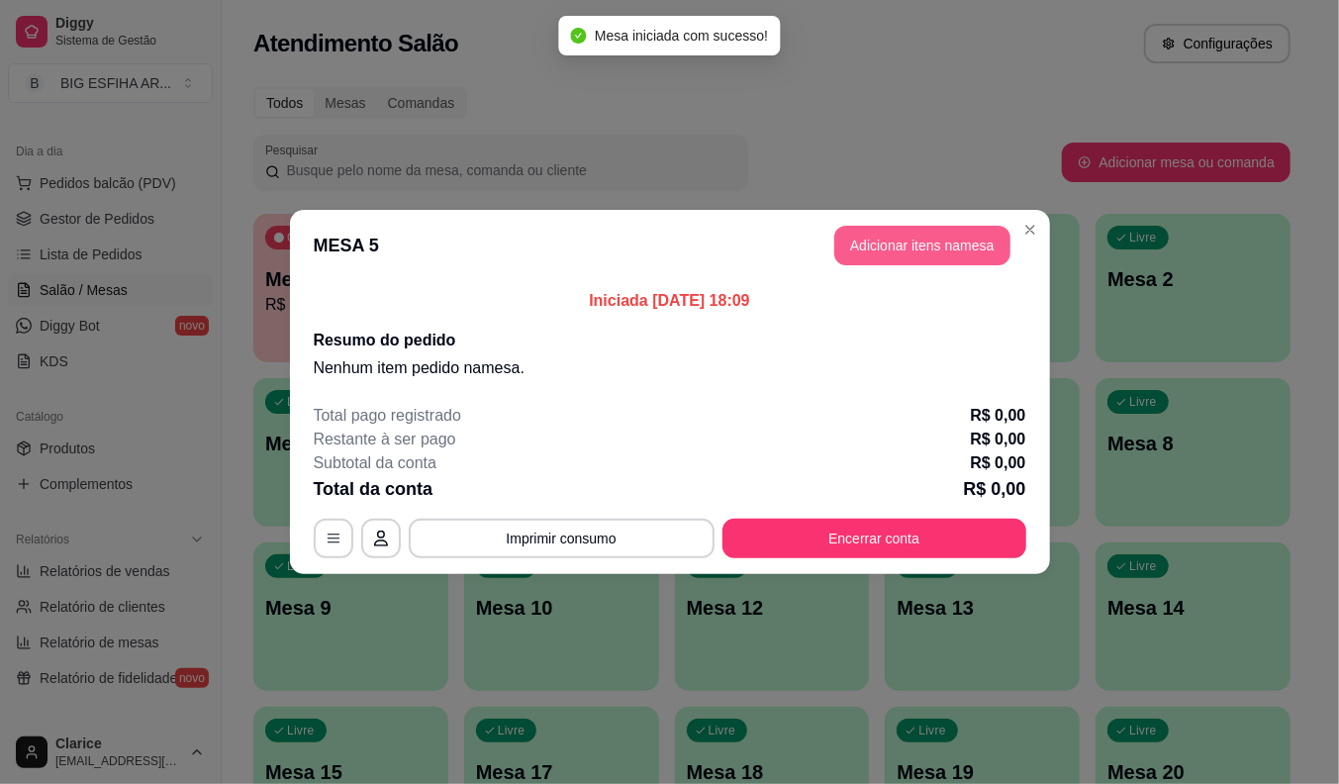
click at [928, 238] on button "Adicionar itens na mesa" at bounding box center [923, 246] width 176 height 40
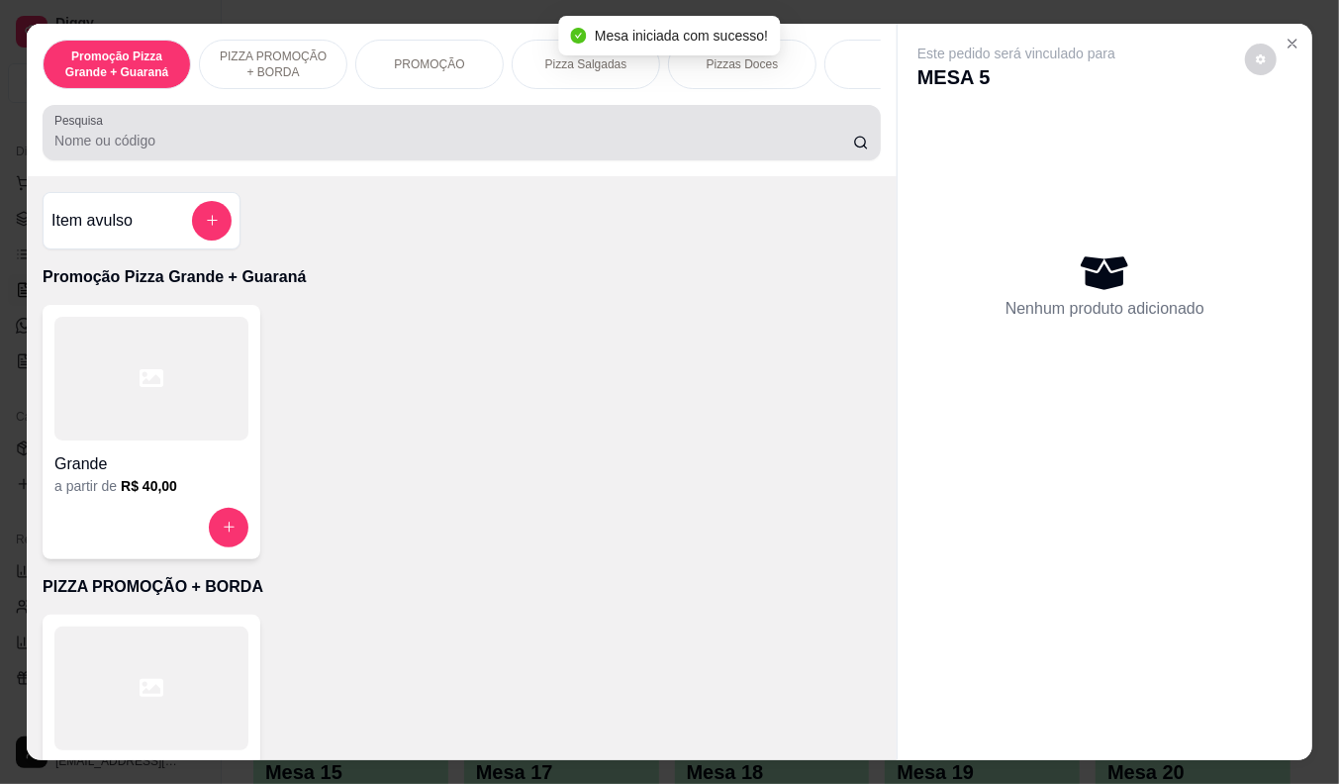
click at [290, 141] on input "Pesquisa" at bounding box center [453, 141] width 799 height 20
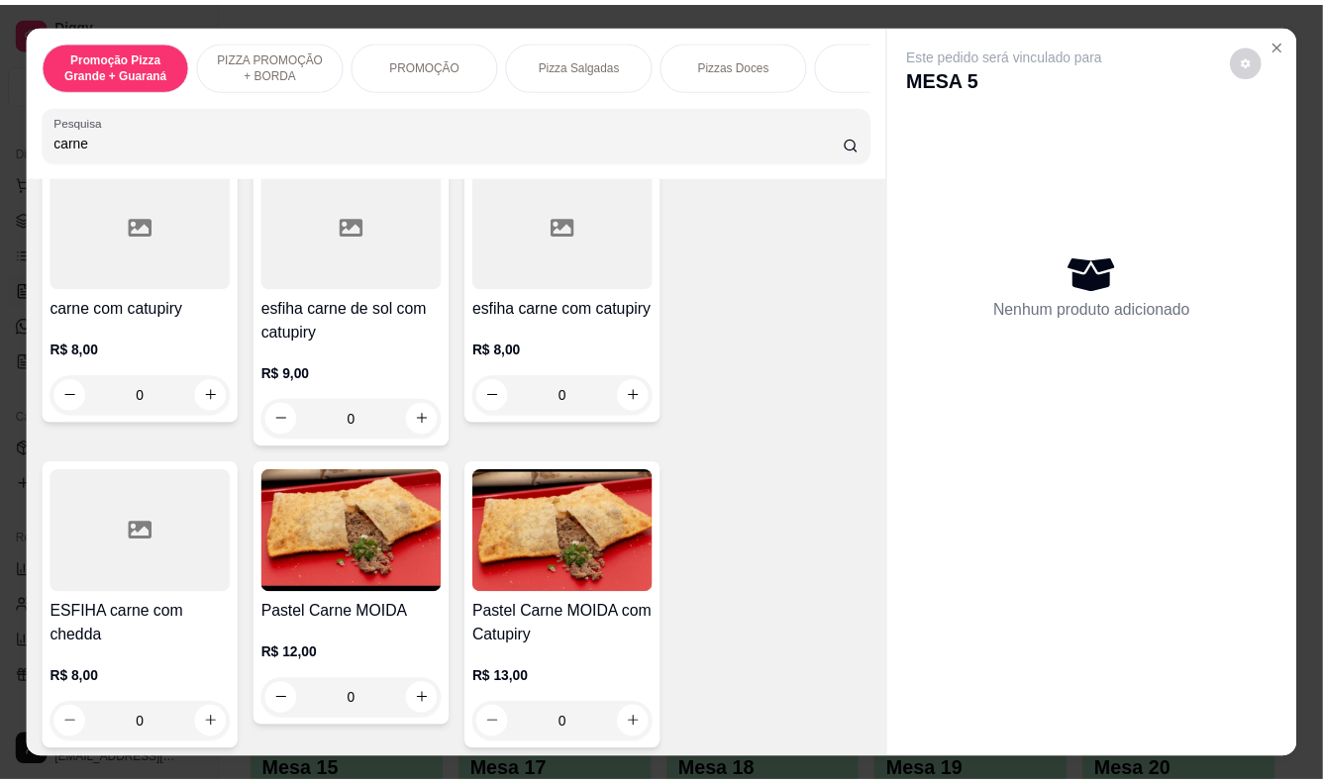
scroll to position [769, 0]
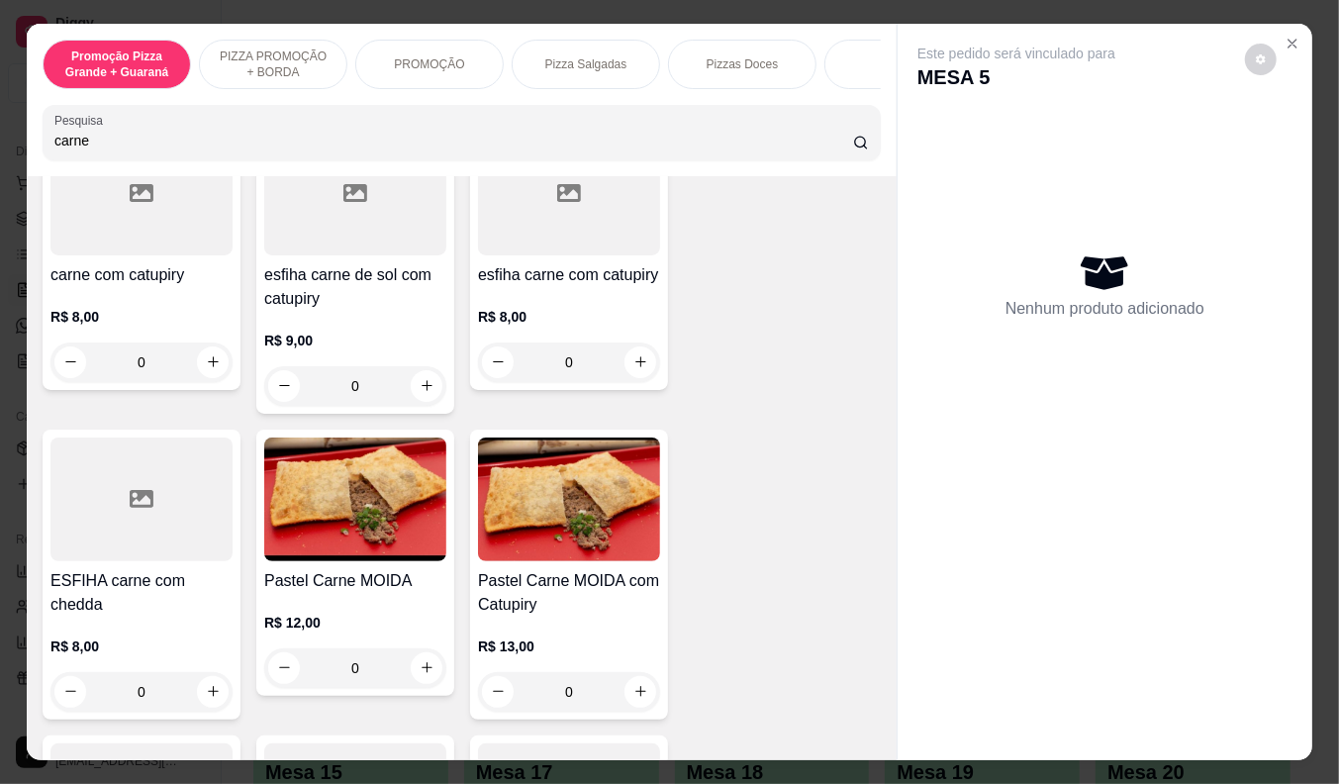
type input "carne"
click at [318, 579] on h4 "Pastel Carne MOIDA" at bounding box center [355, 581] width 182 height 24
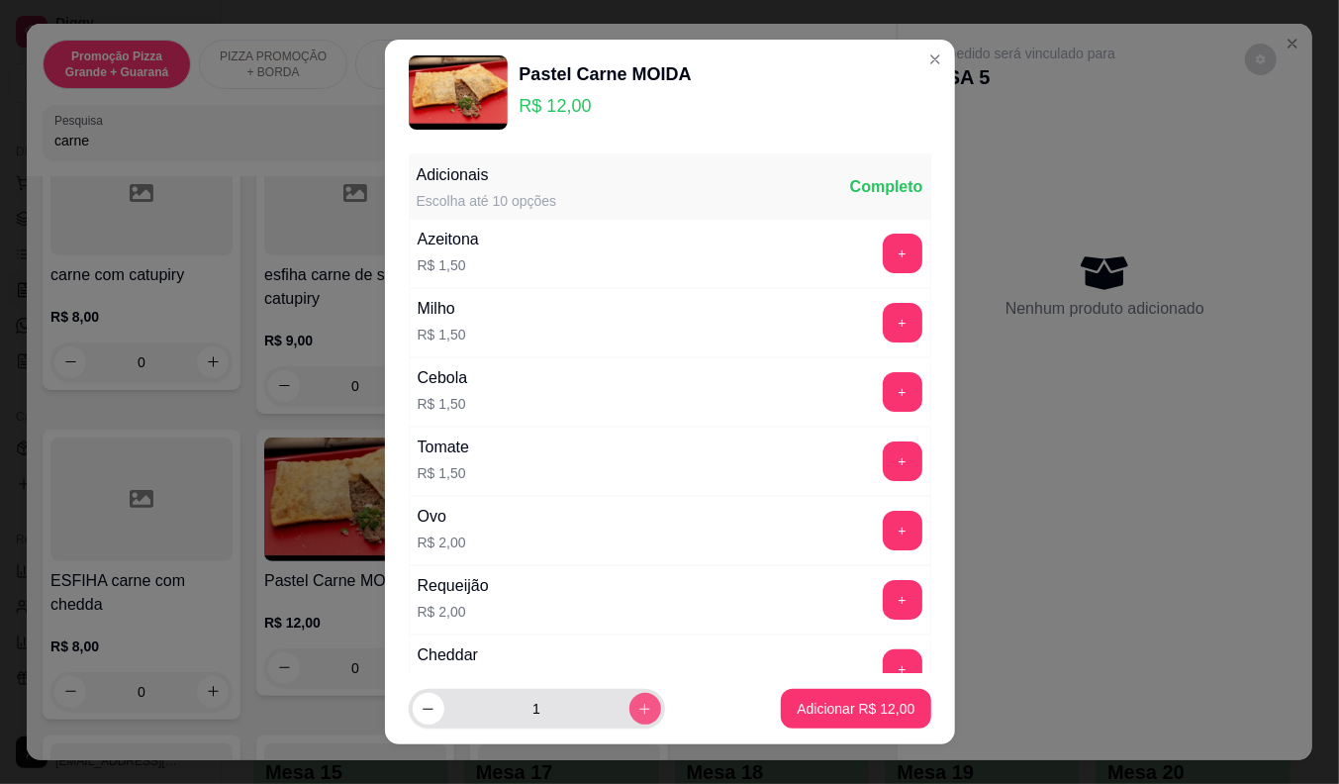
click at [638, 707] on icon "increase-product-quantity" at bounding box center [645, 709] width 15 height 15
type input "3"
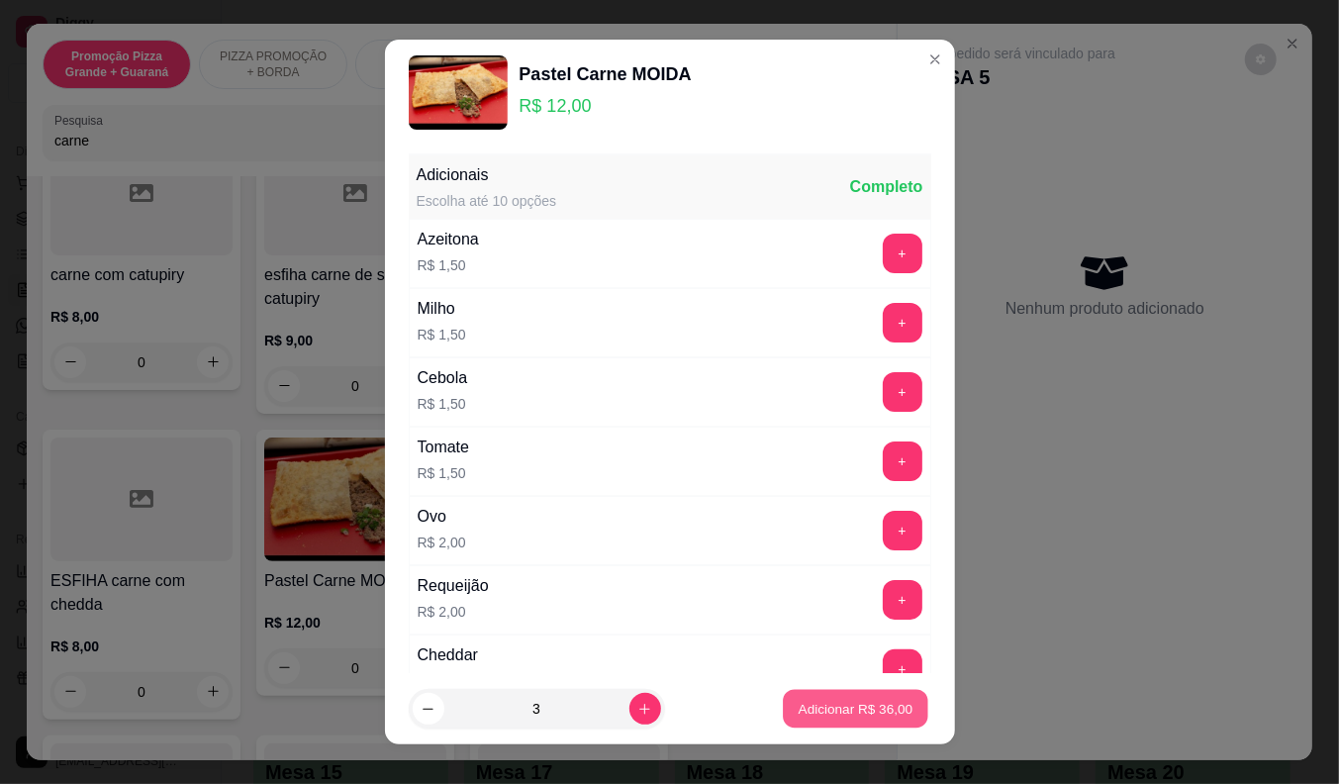
click at [797, 697] on button "Adicionar R$ 36,00" at bounding box center [857, 709] width 146 height 39
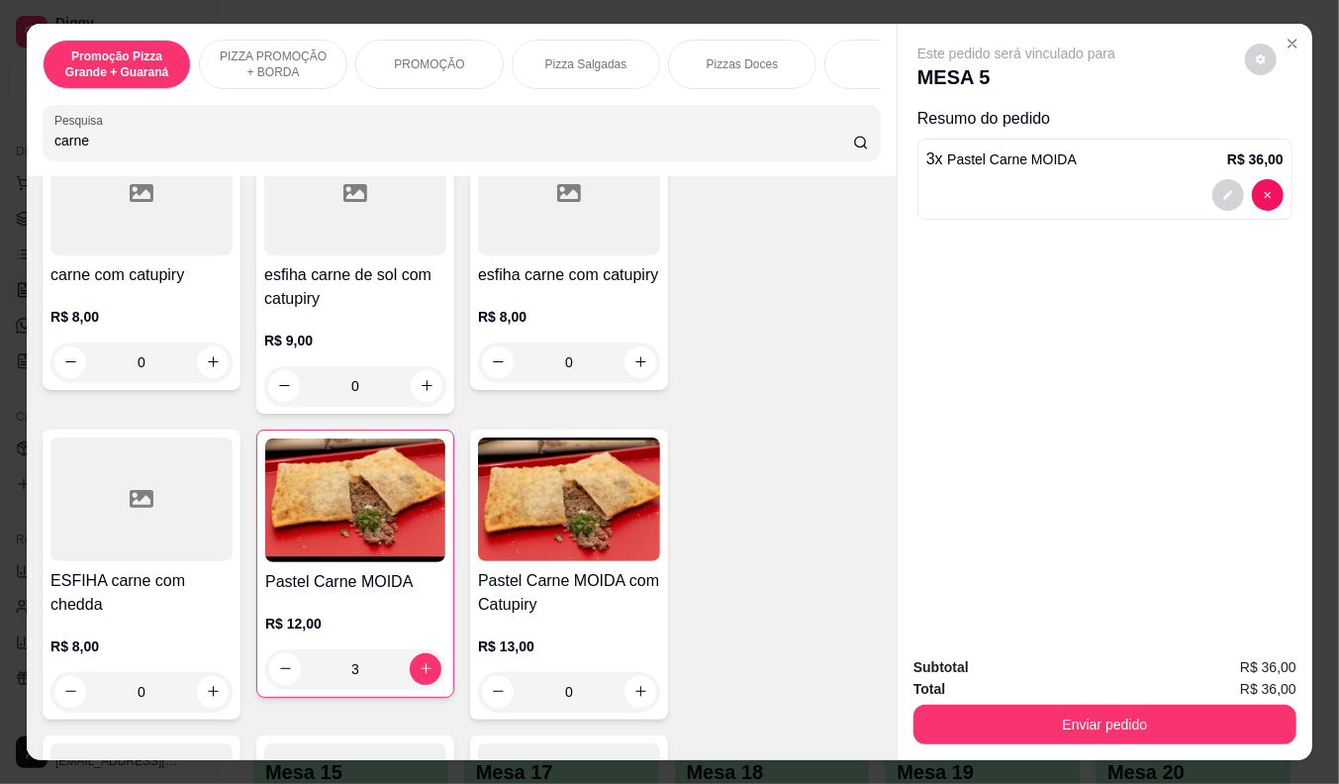
type input "3"
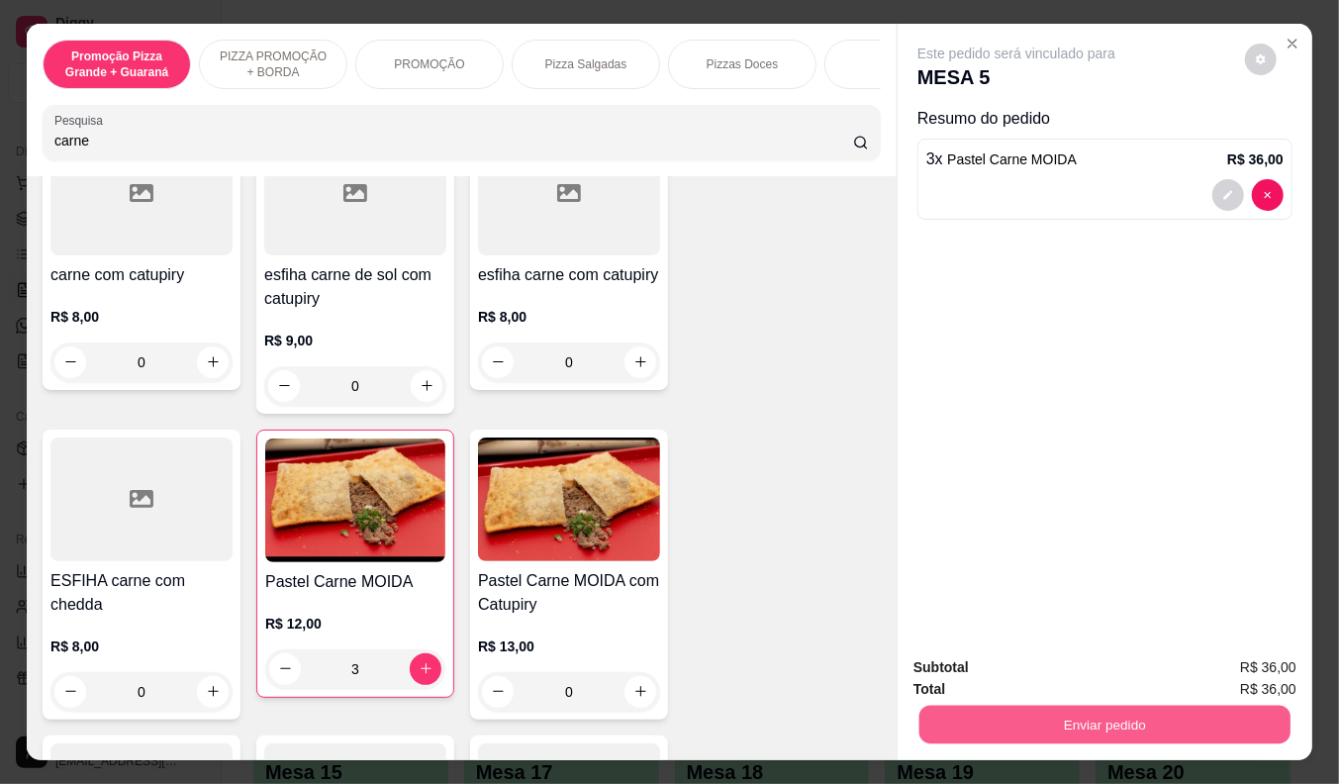
click at [998, 706] on button "Enviar pedido" at bounding box center [1105, 725] width 371 height 39
click at [1226, 663] on button "Enviar pedido" at bounding box center [1245, 668] width 112 height 38
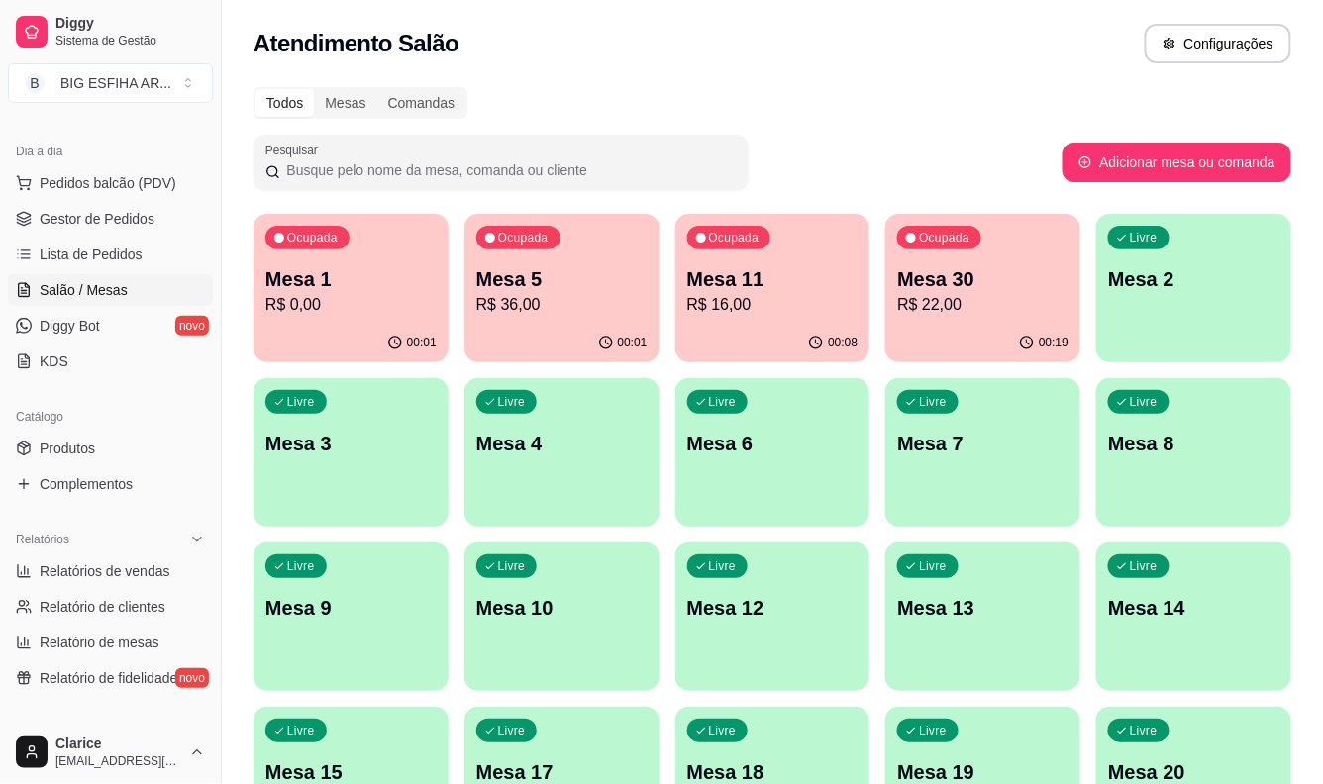
click at [735, 265] on p "Mesa 11" at bounding box center [772, 279] width 171 height 28
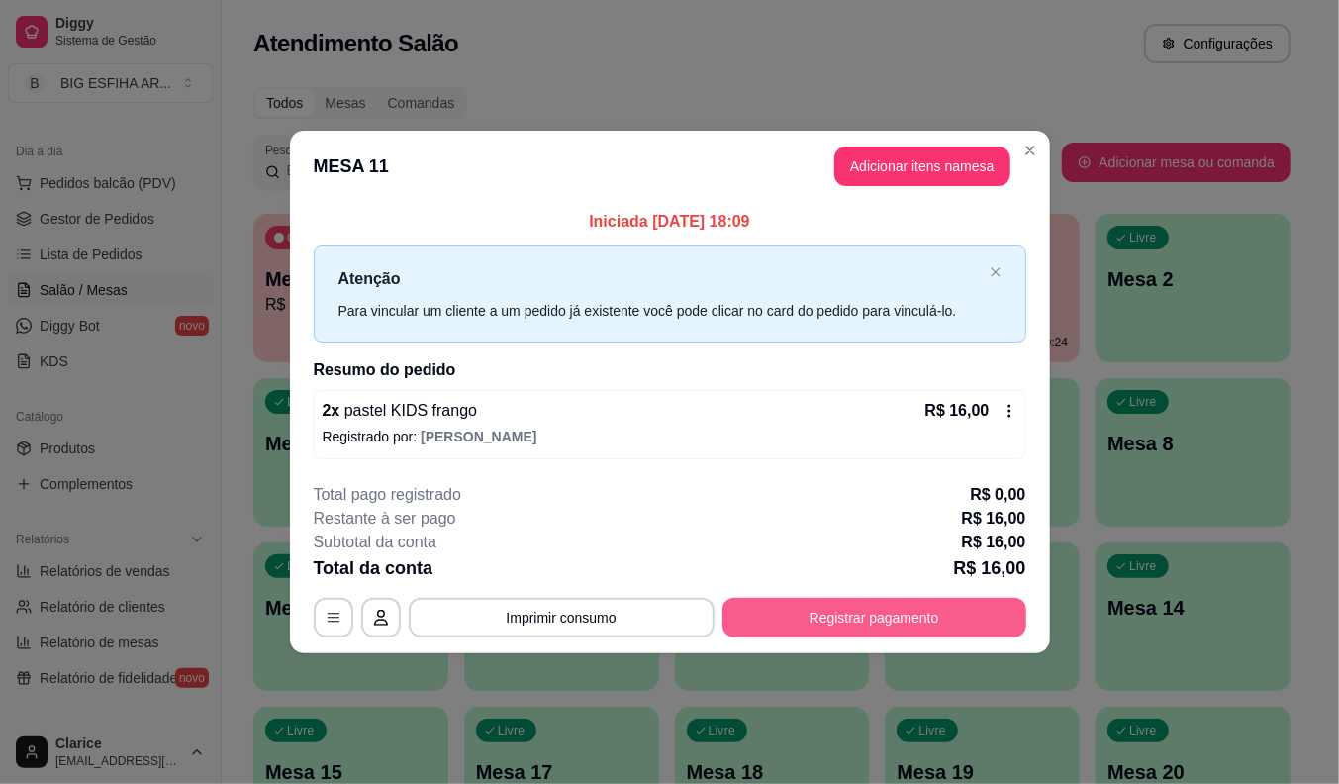
click at [868, 616] on button "Registrar pagamento" at bounding box center [875, 618] width 304 height 40
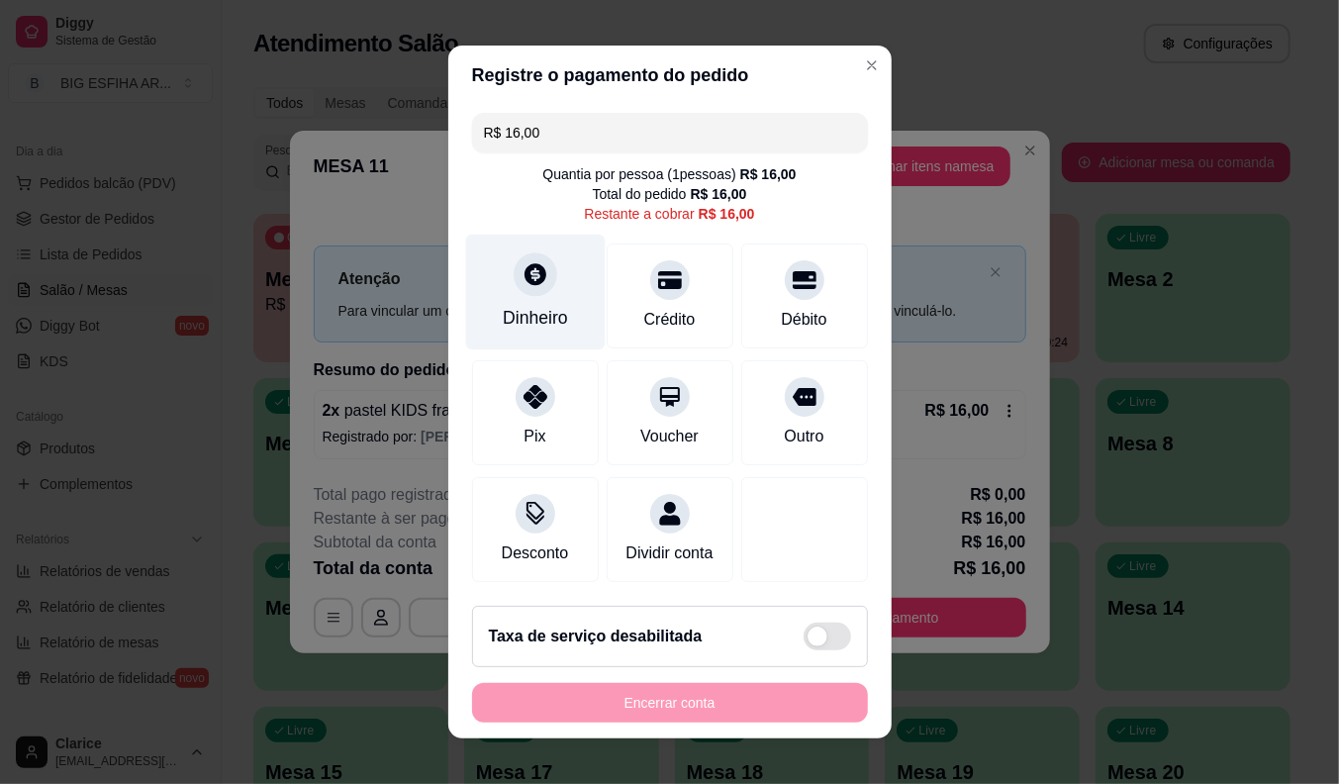
click at [547, 308] on div "Dinheiro" at bounding box center [535, 318] width 65 height 26
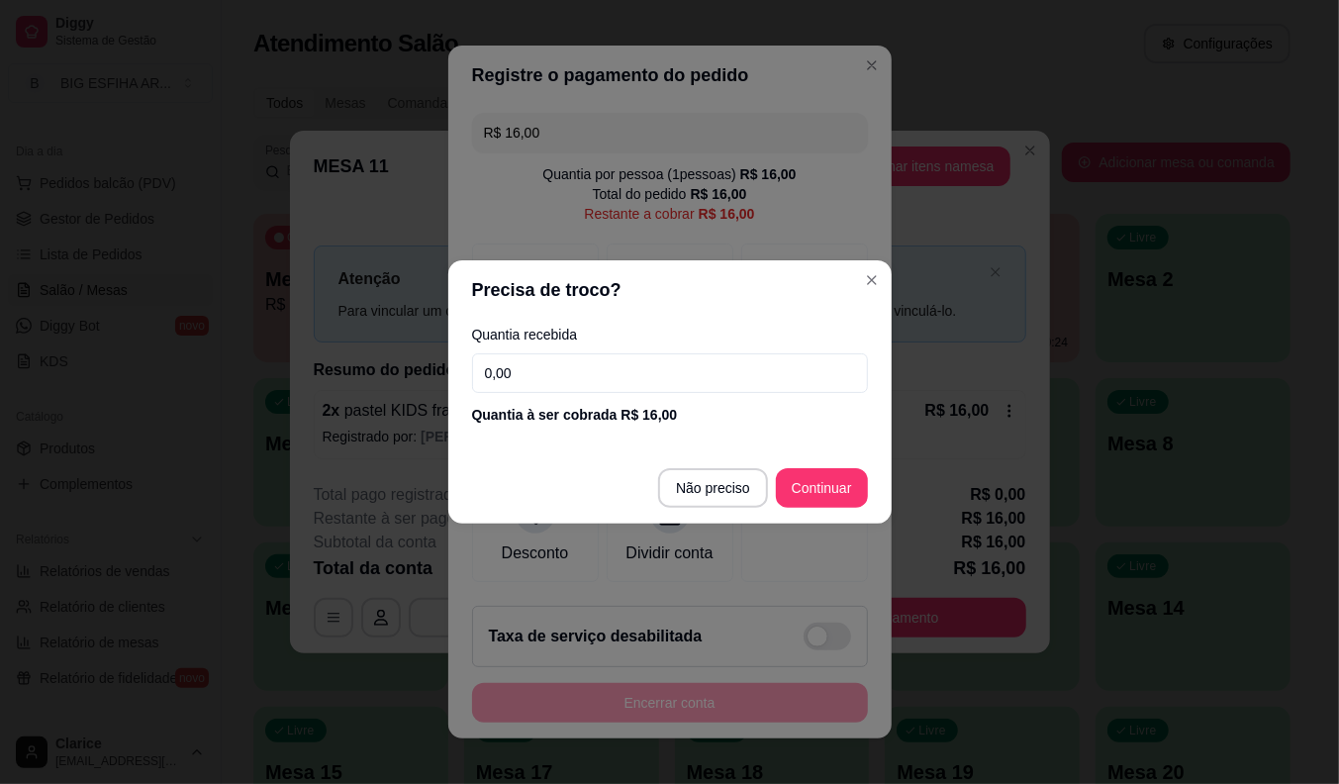
click at [594, 376] on input "0,00" at bounding box center [670, 373] width 396 height 40
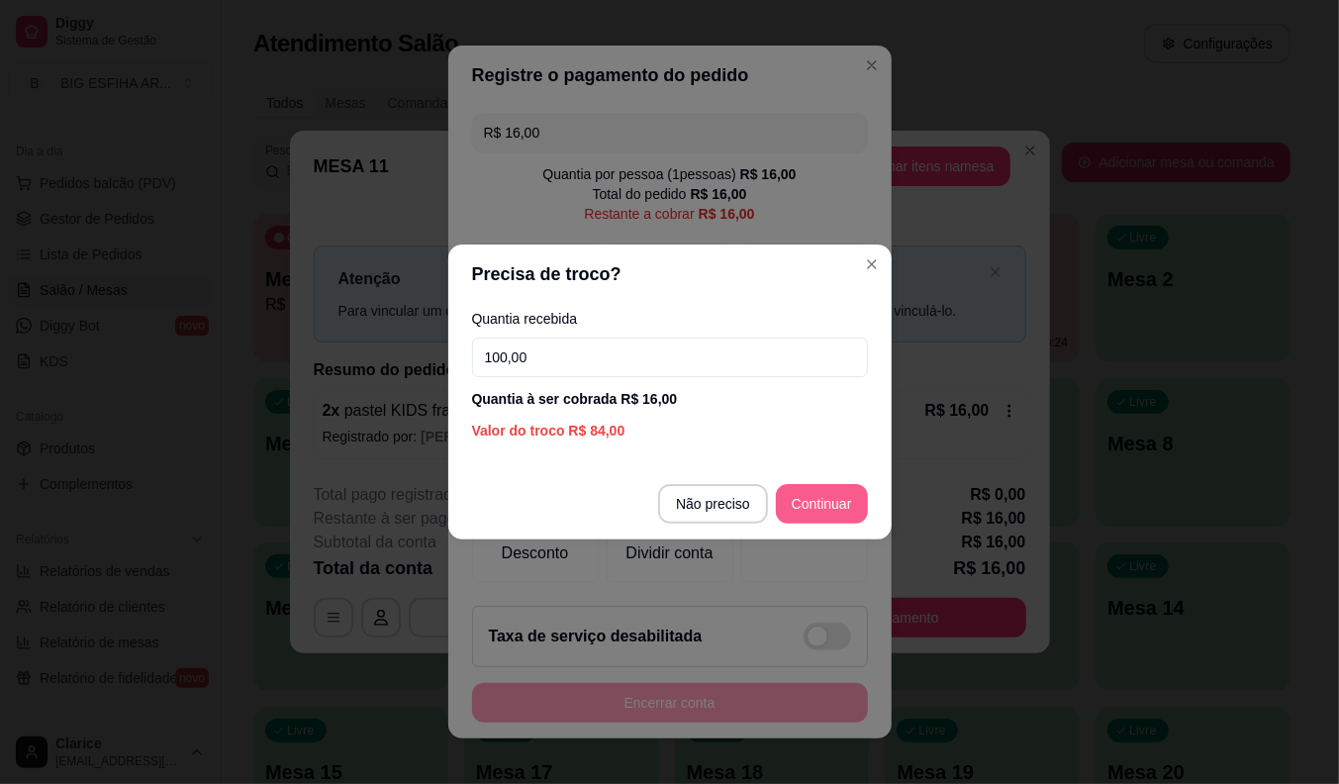
type input "100,00"
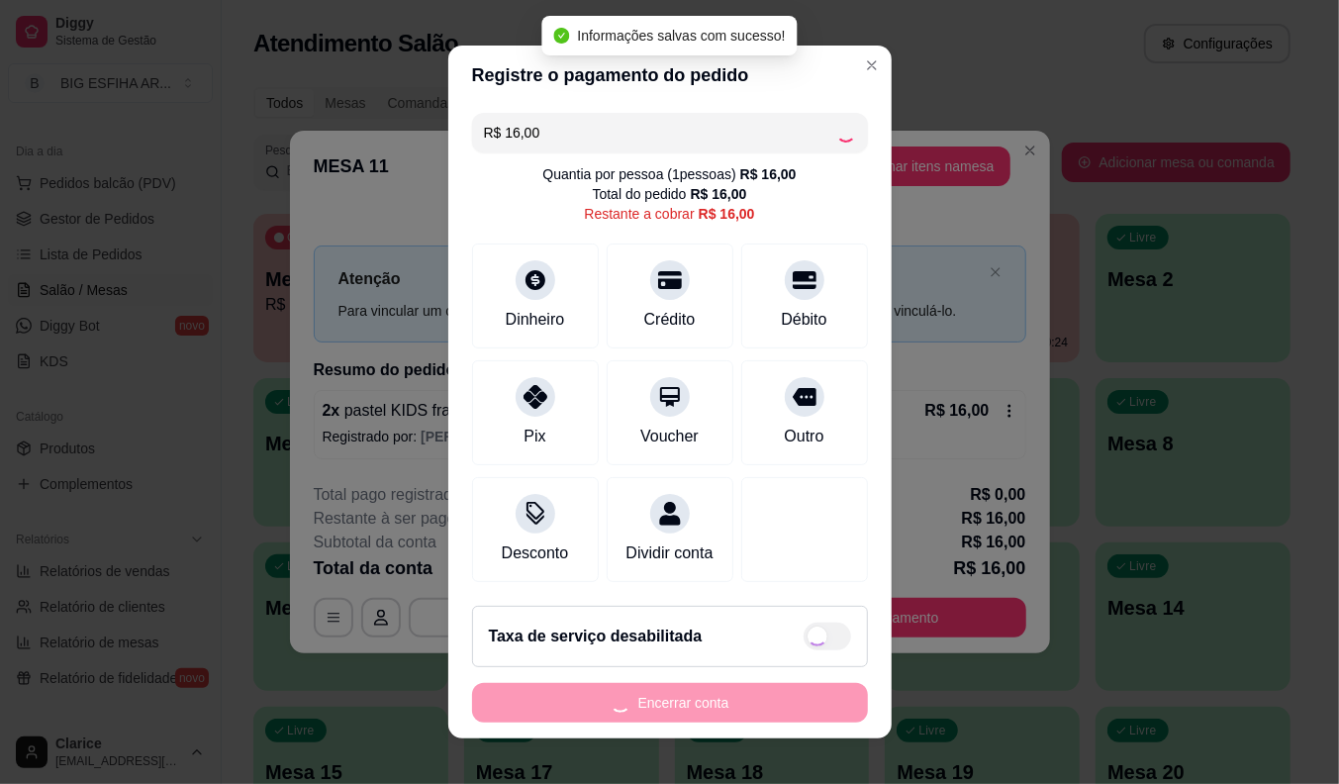
type input "R$ 0,00"
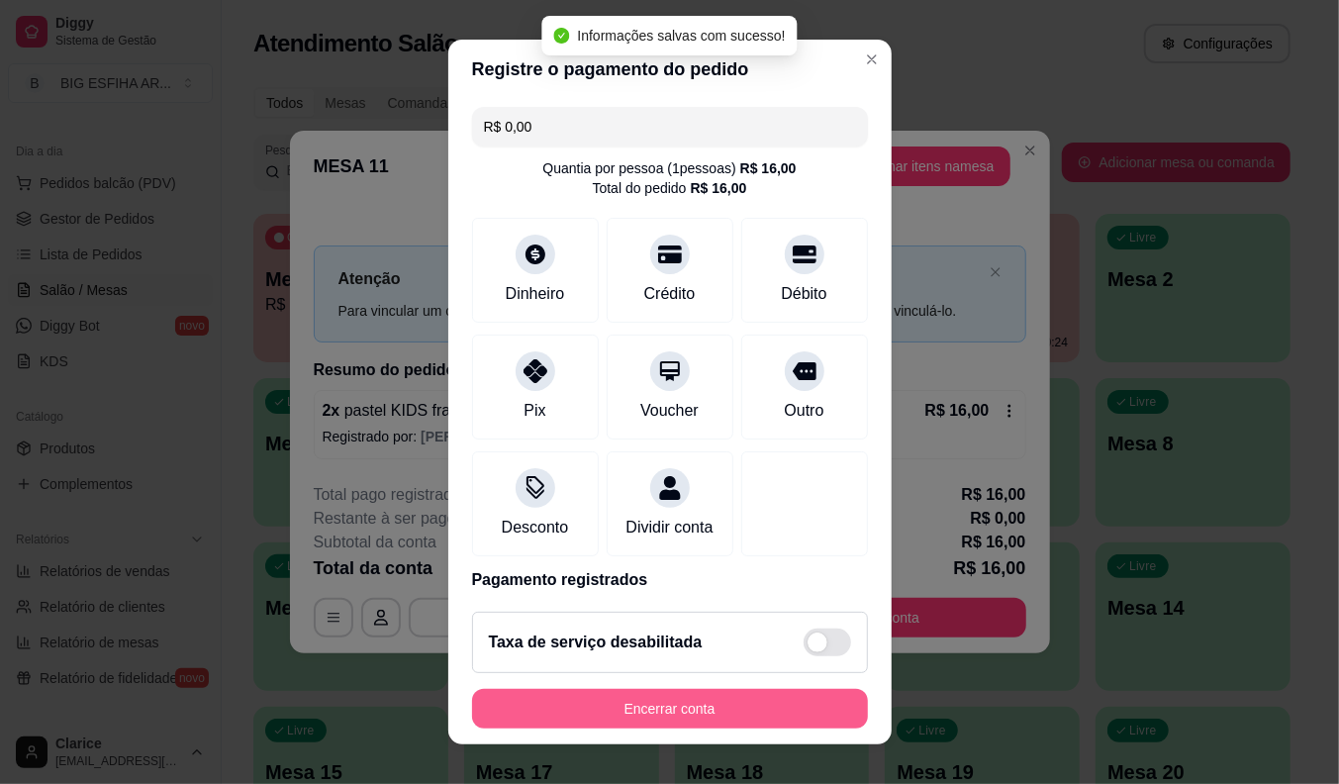
click at [568, 704] on button "Encerrar conta" at bounding box center [670, 709] width 396 height 40
